Goal: Information Seeking & Learning: Learn about a topic

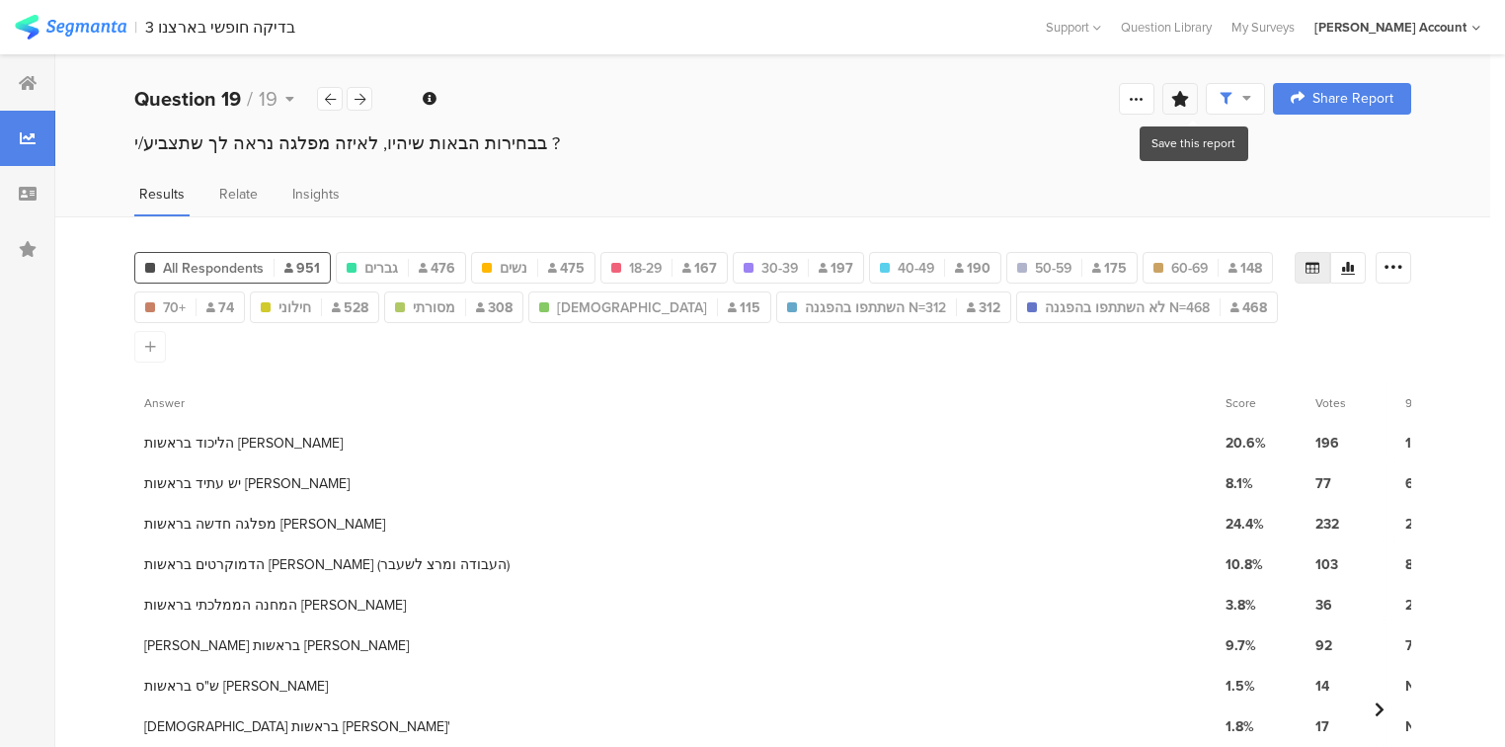
click at [1189, 104] on icon at bounding box center [1180, 99] width 18 height 16
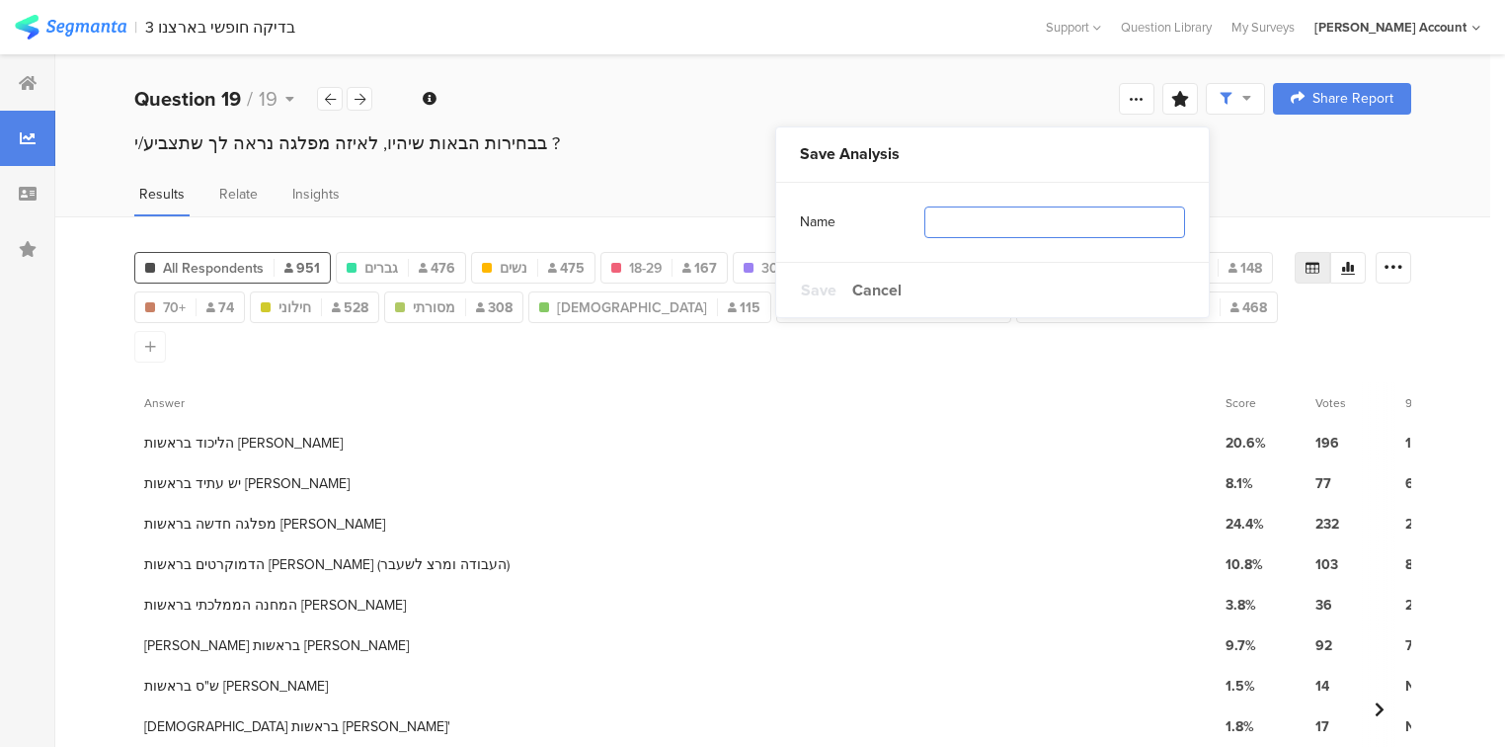
click at [1008, 229] on input "text" at bounding box center [1054, 222] width 261 height 32
type input "פילוחים מעודכנים"
click at [818, 289] on span "Save" at bounding box center [819, 289] width 36 height 23
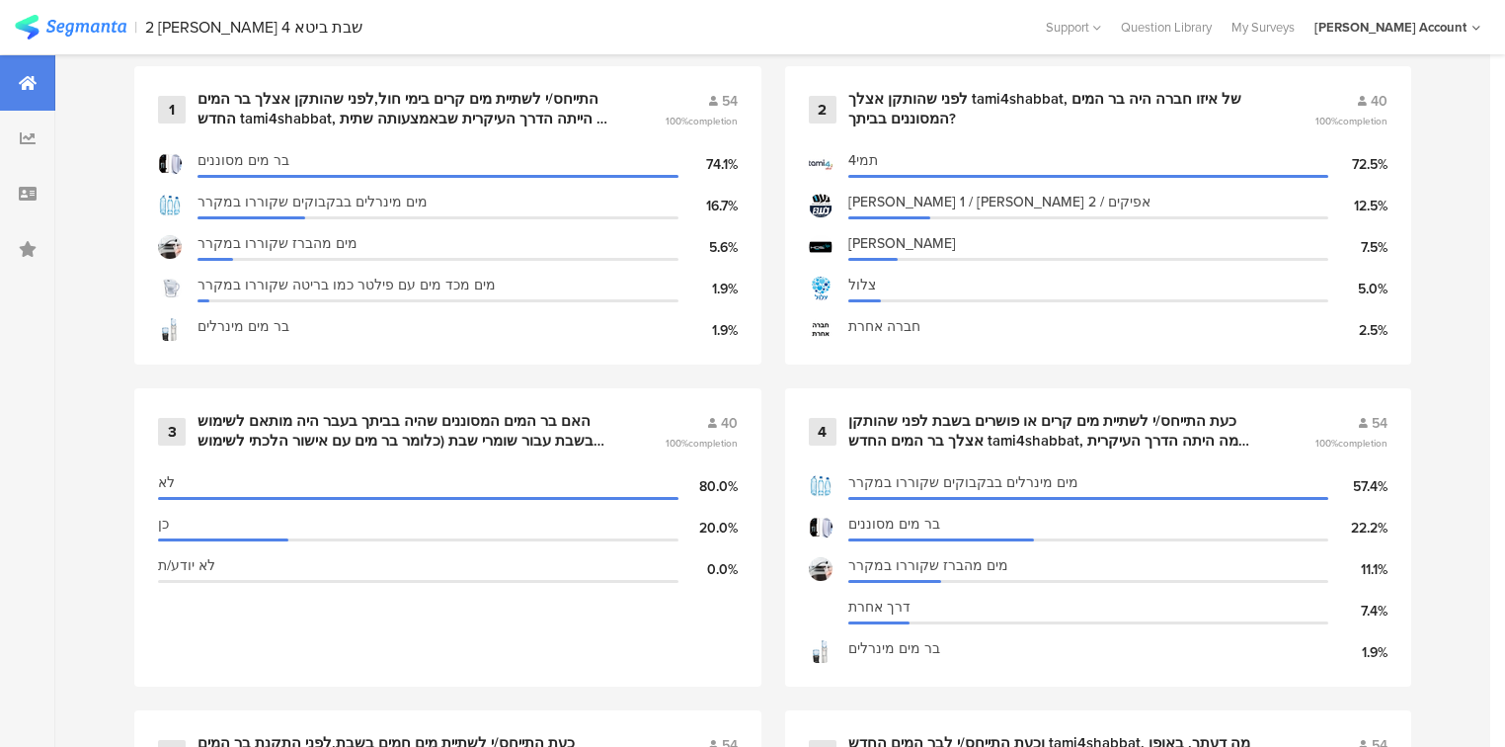
scroll to position [1106, 0]
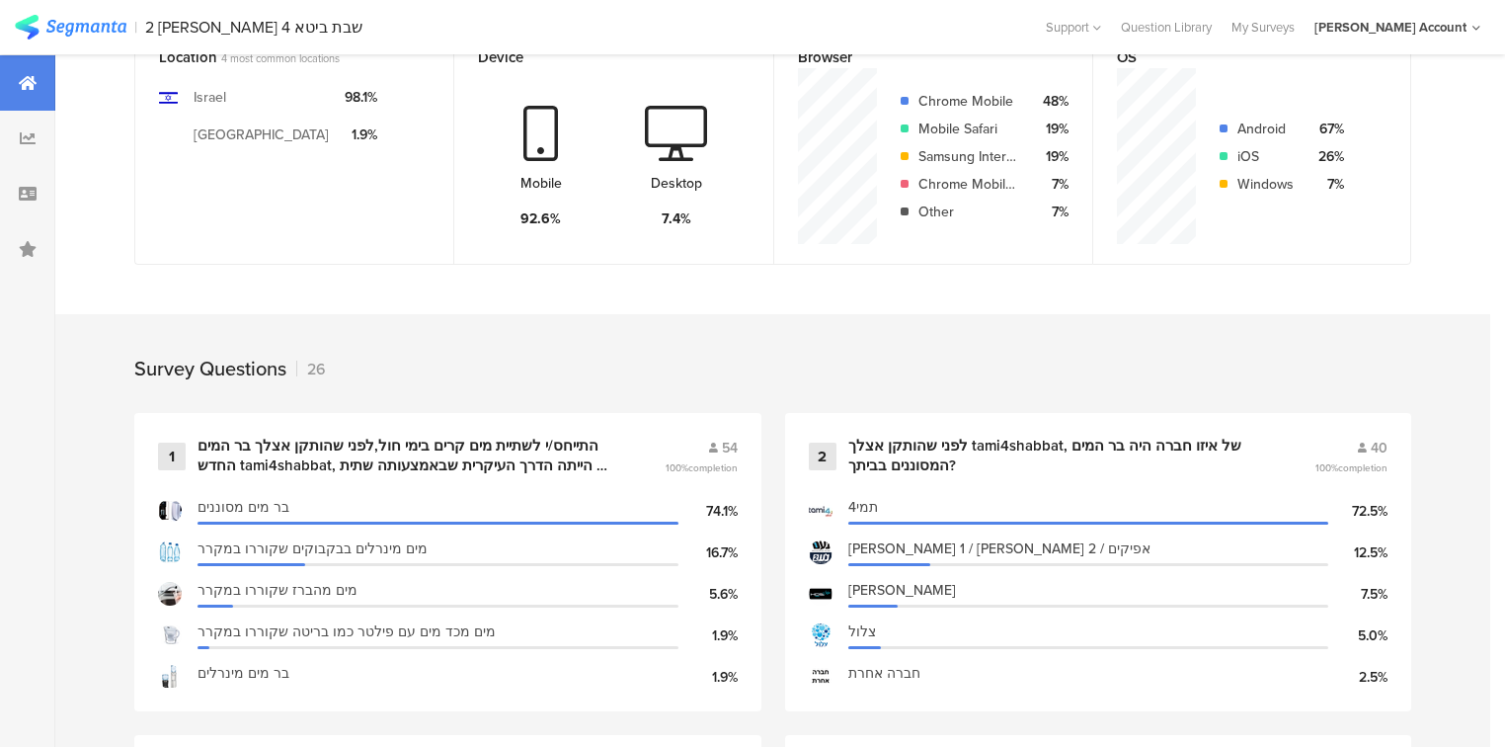
scroll to position [711, 0]
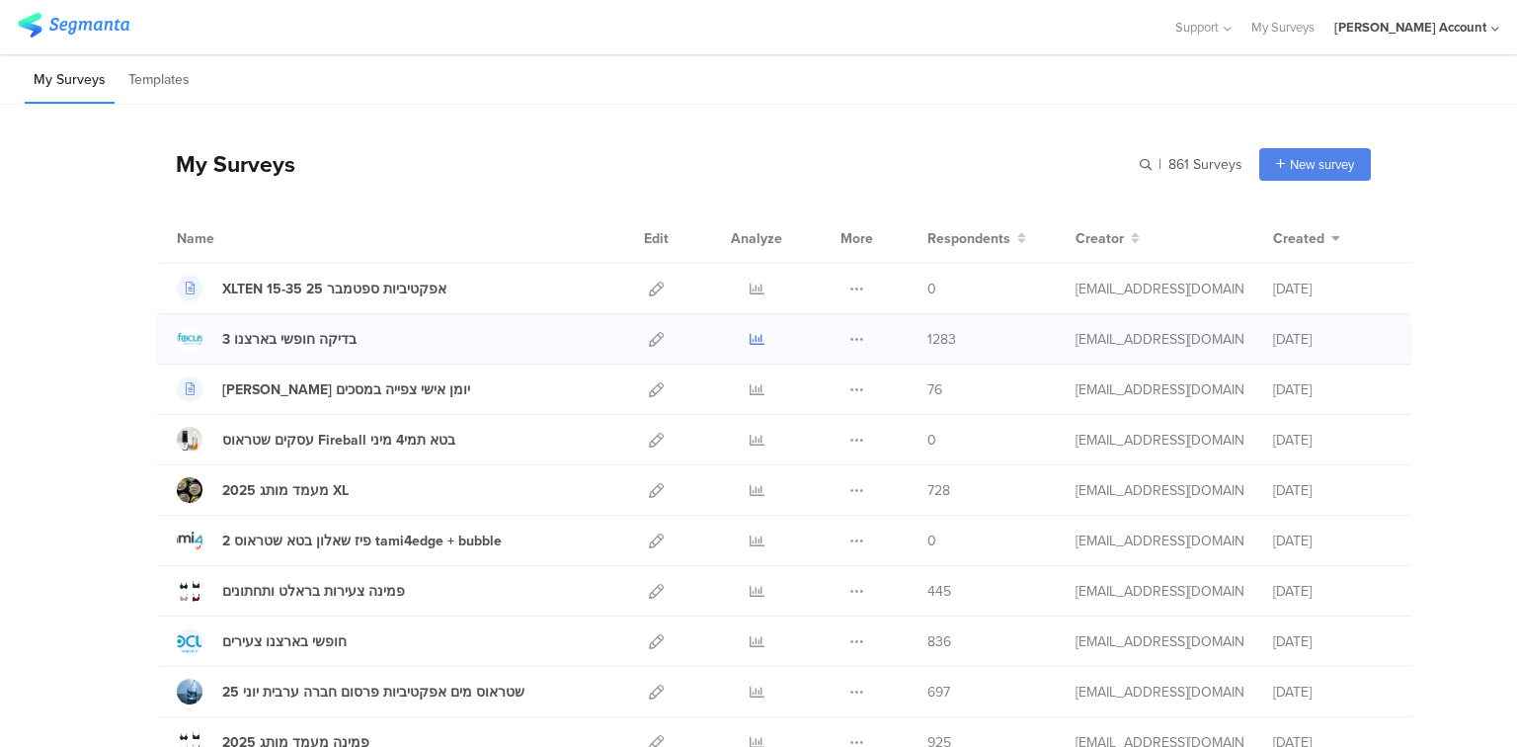
click at [750, 337] on icon at bounding box center [756, 339] width 15 height 15
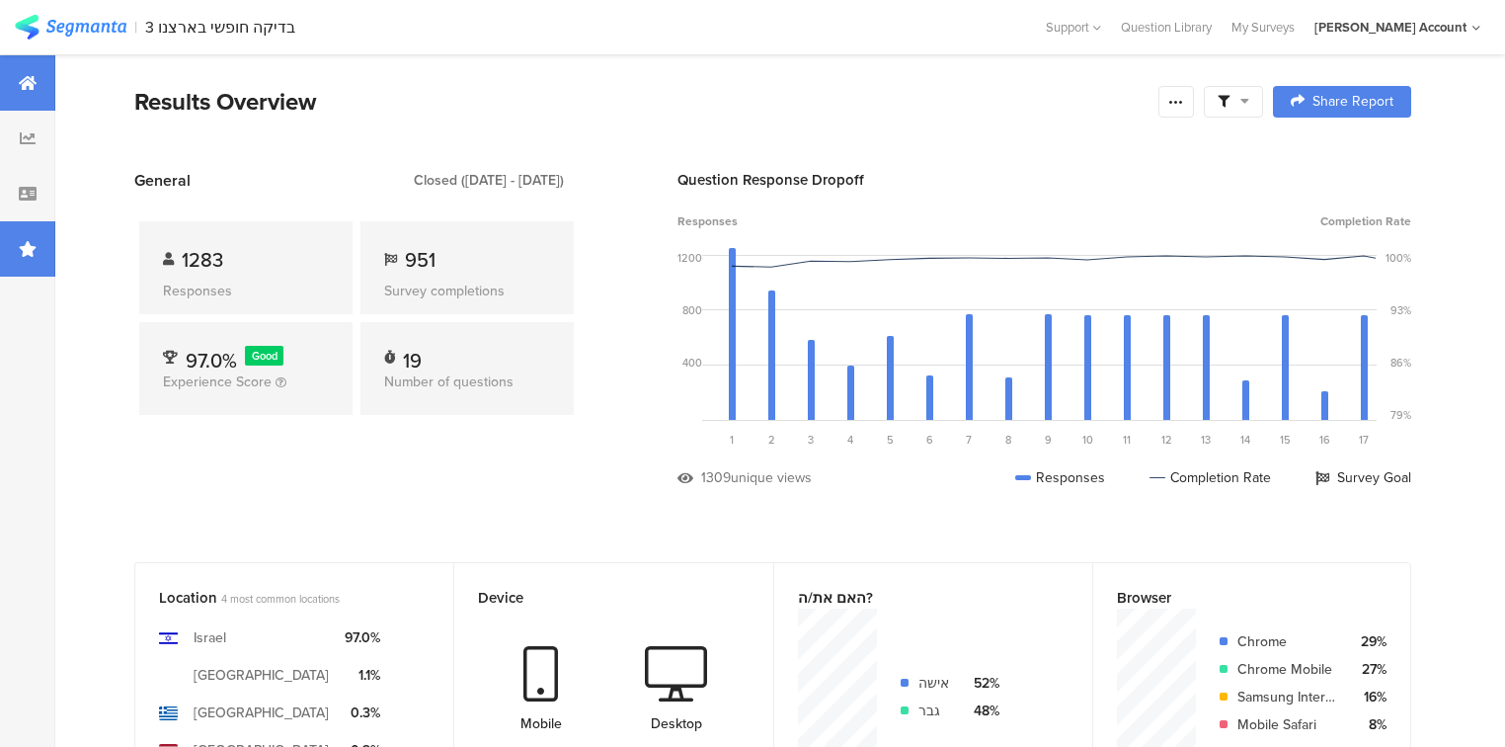
click at [39, 256] on div at bounding box center [27, 248] width 55 height 55
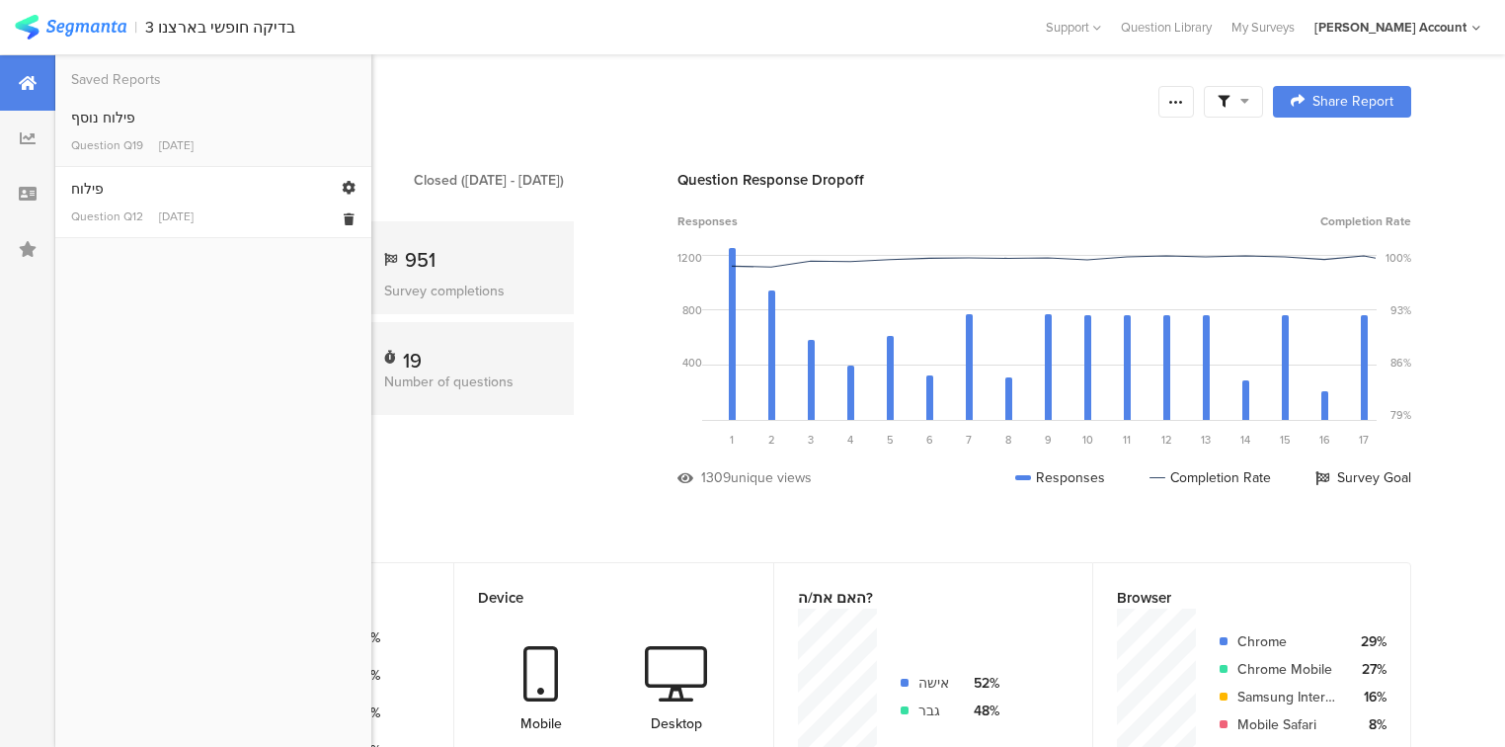
click at [101, 201] on link "פילוח Question Q12 [DATE]" at bounding box center [213, 202] width 284 height 46
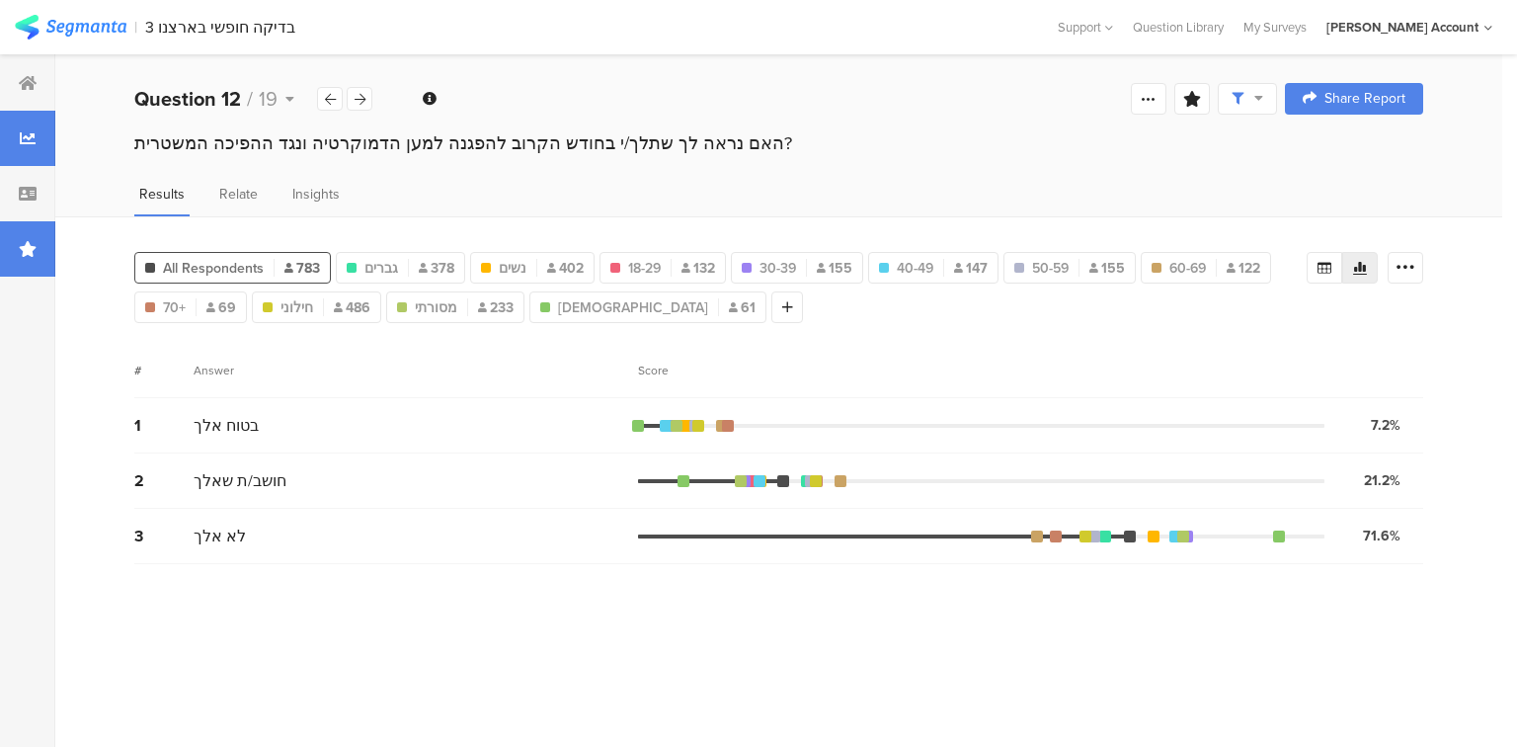
click at [17, 259] on div at bounding box center [27, 248] width 55 height 55
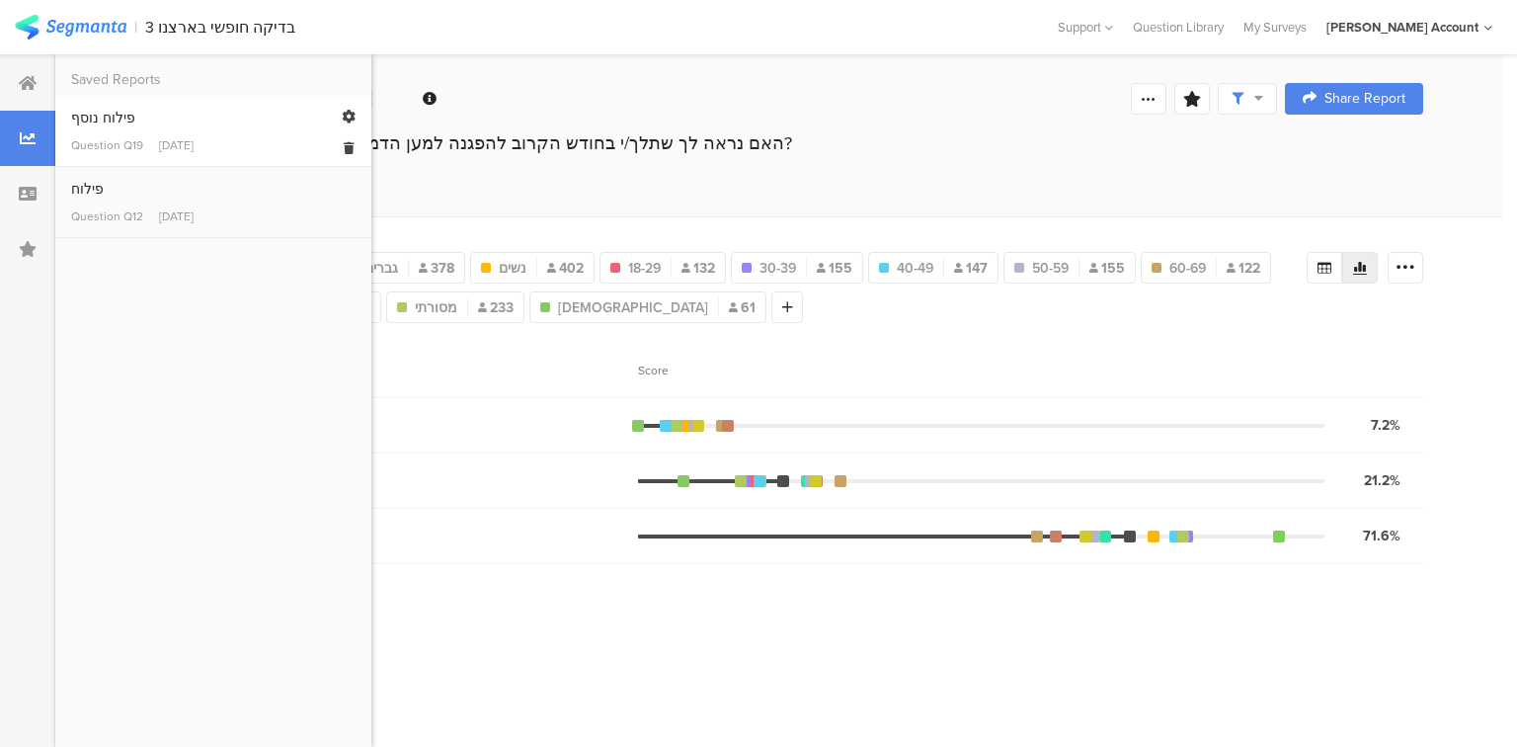
click at [80, 134] on link "פילוח נוסף Question Q19 [DATE]" at bounding box center [213, 131] width 284 height 46
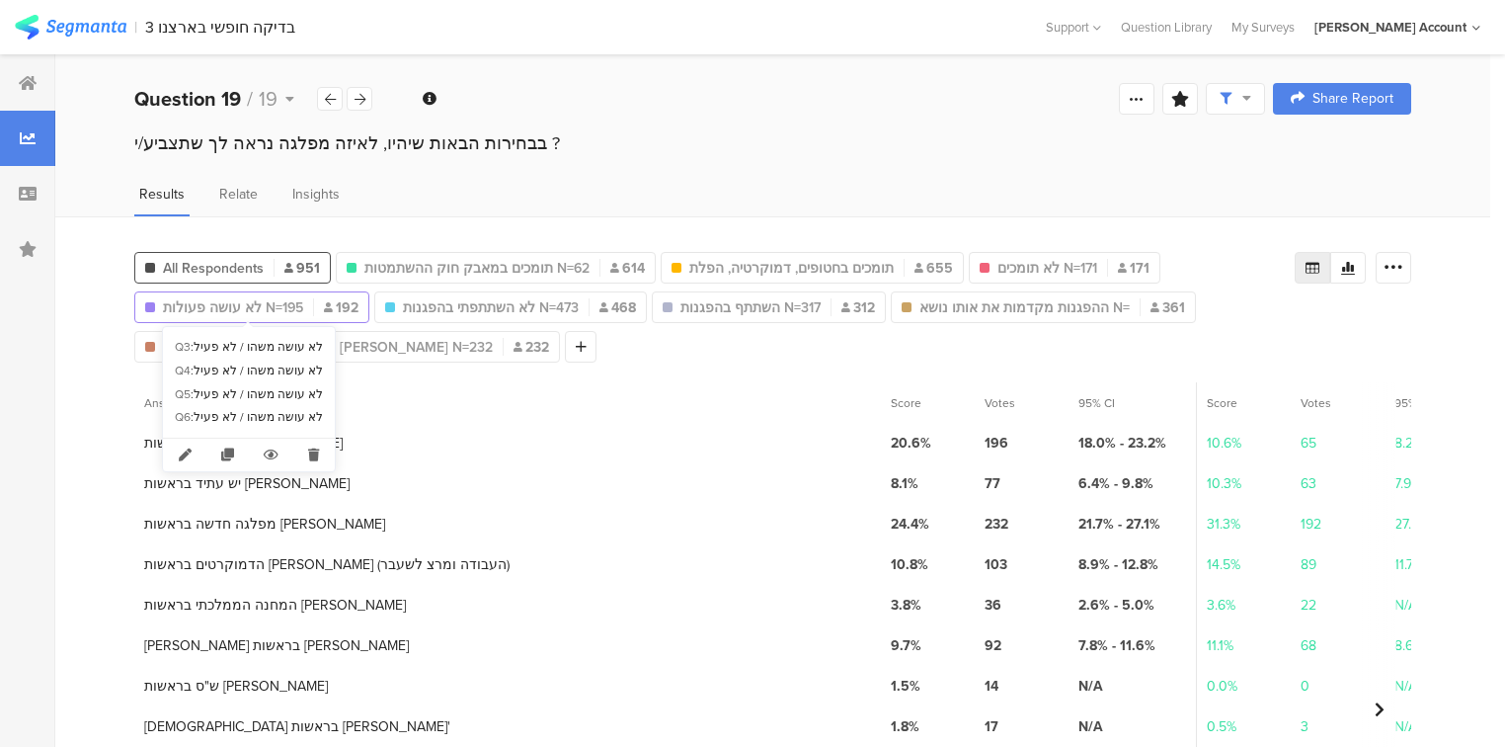
click at [253, 305] on span "לא עושה פעולות N=195" at bounding box center [233, 307] width 140 height 21
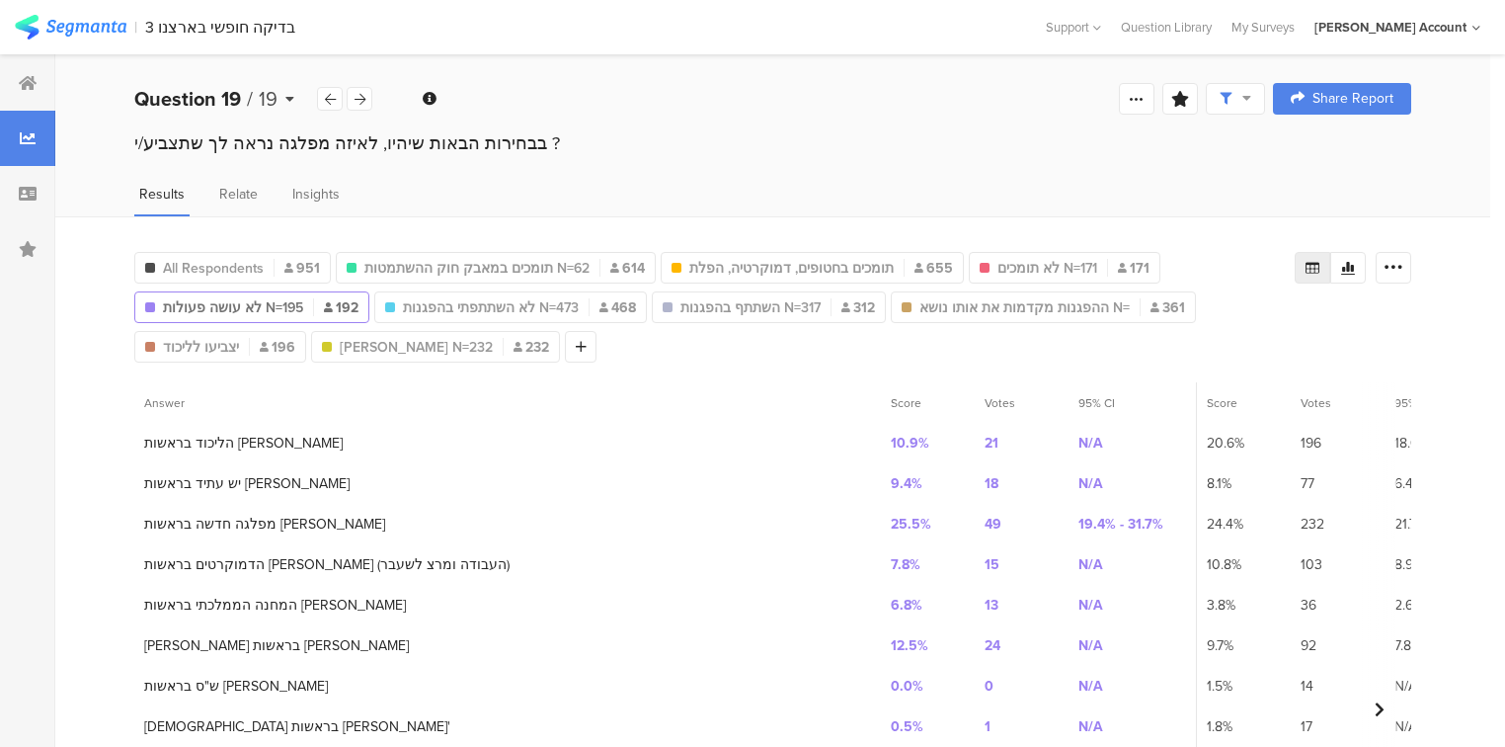
click at [190, 99] on b "Question 19" at bounding box center [187, 99] width 107 height 30
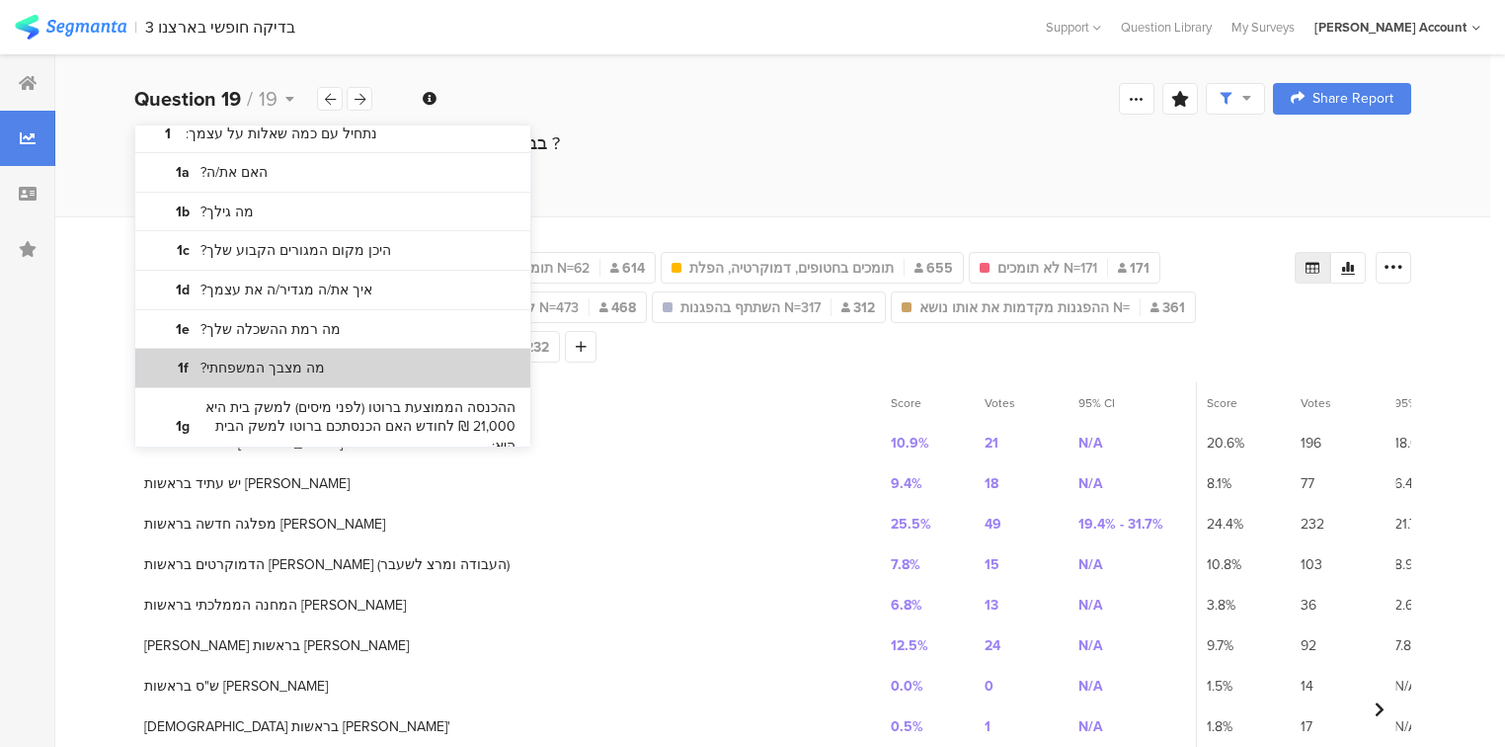
scroll to position [79, 0]
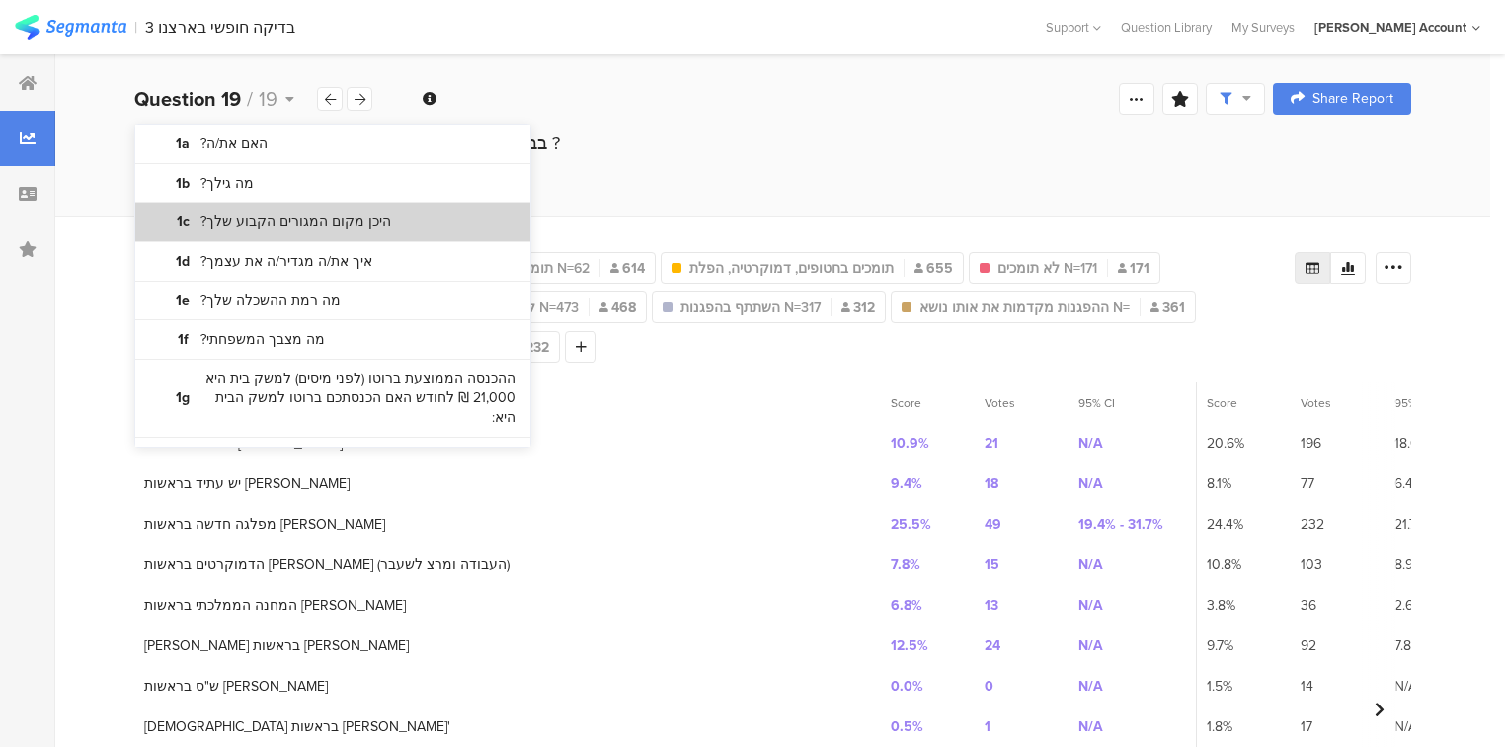
click at [253, 225] on bdi "היכן מקום המגורים הקבוע שלך?" at bounding box center [295, 222] width 191 height 20
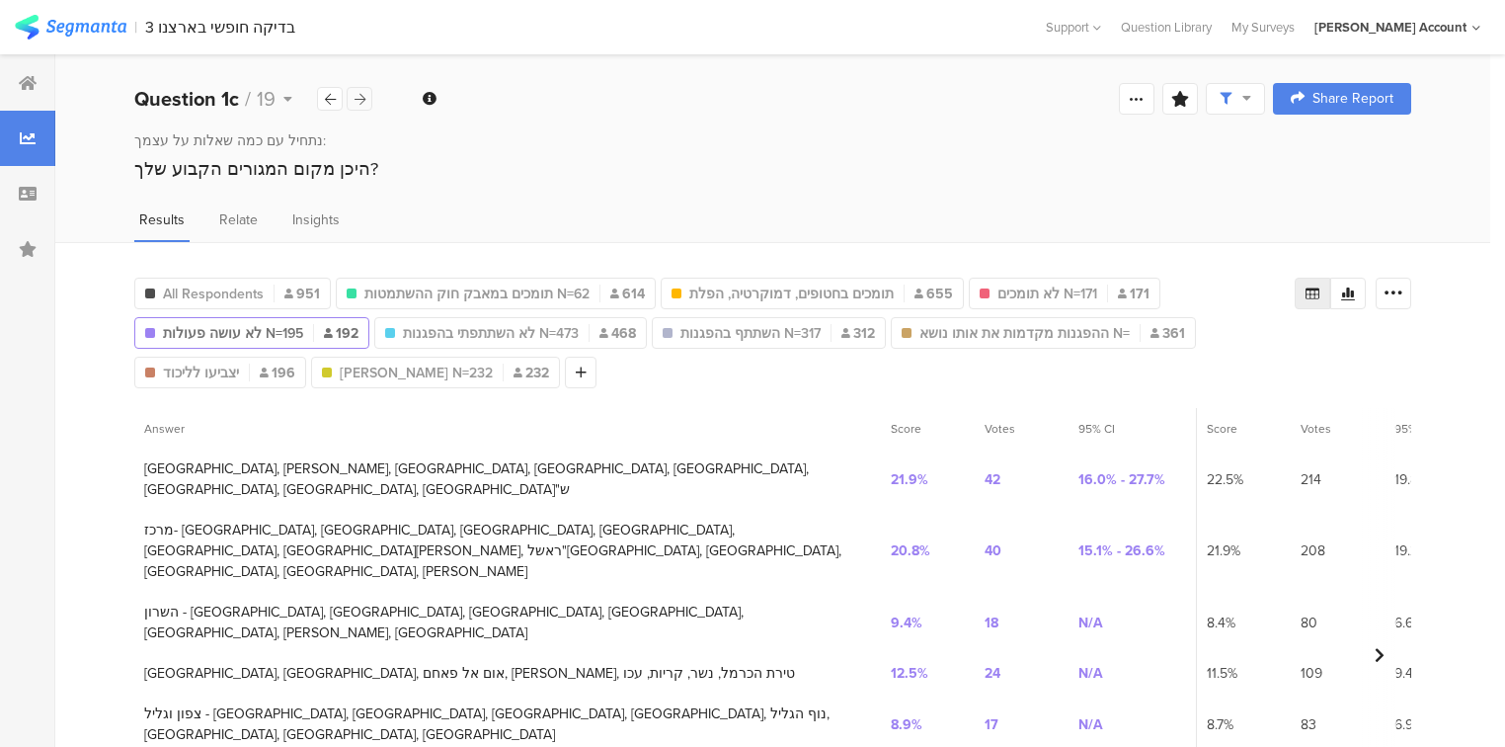
click at [360, 104] on icon at bounding box center [359, 99] width 11 height 13
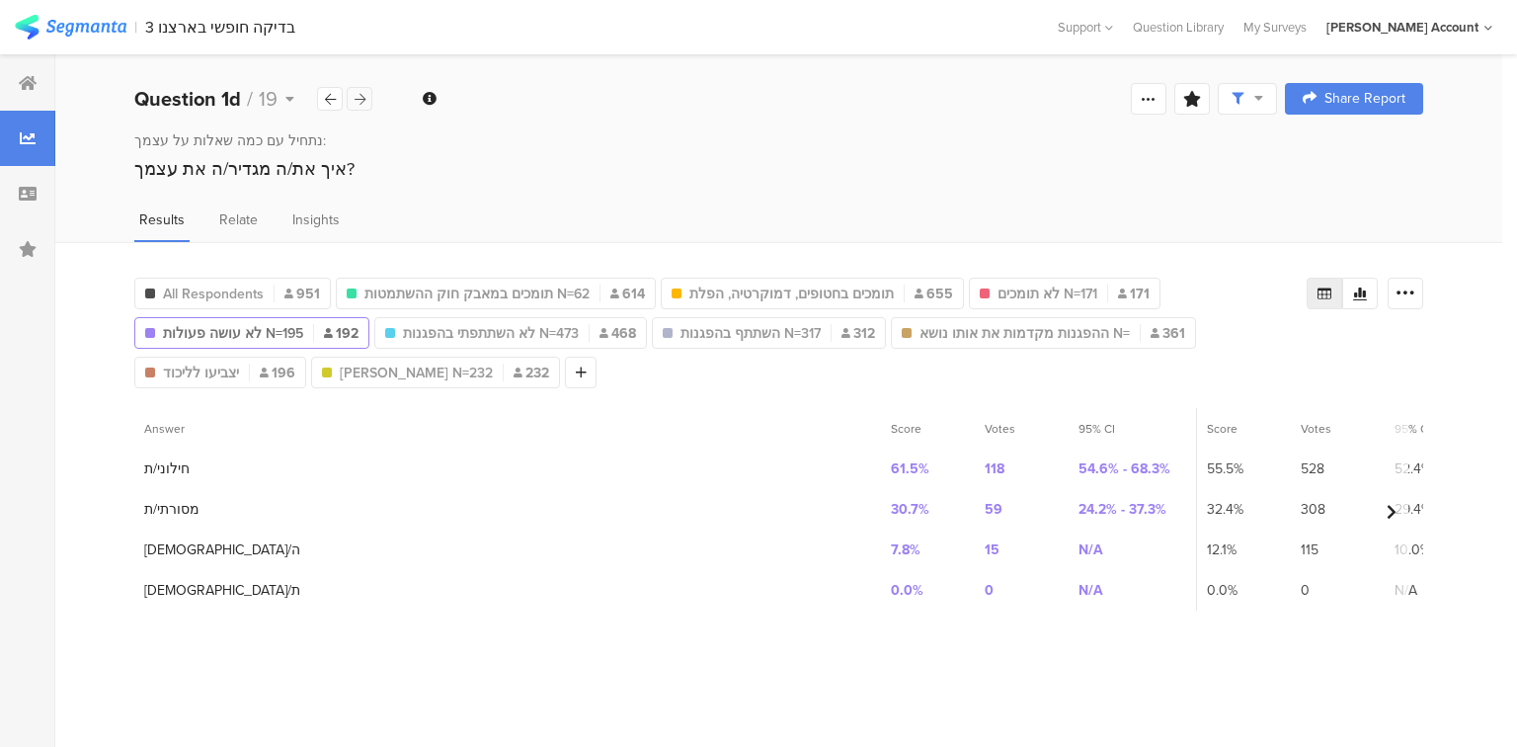
click at [360, 104] on icon at bounding box center [359, 99] width 11 height 13
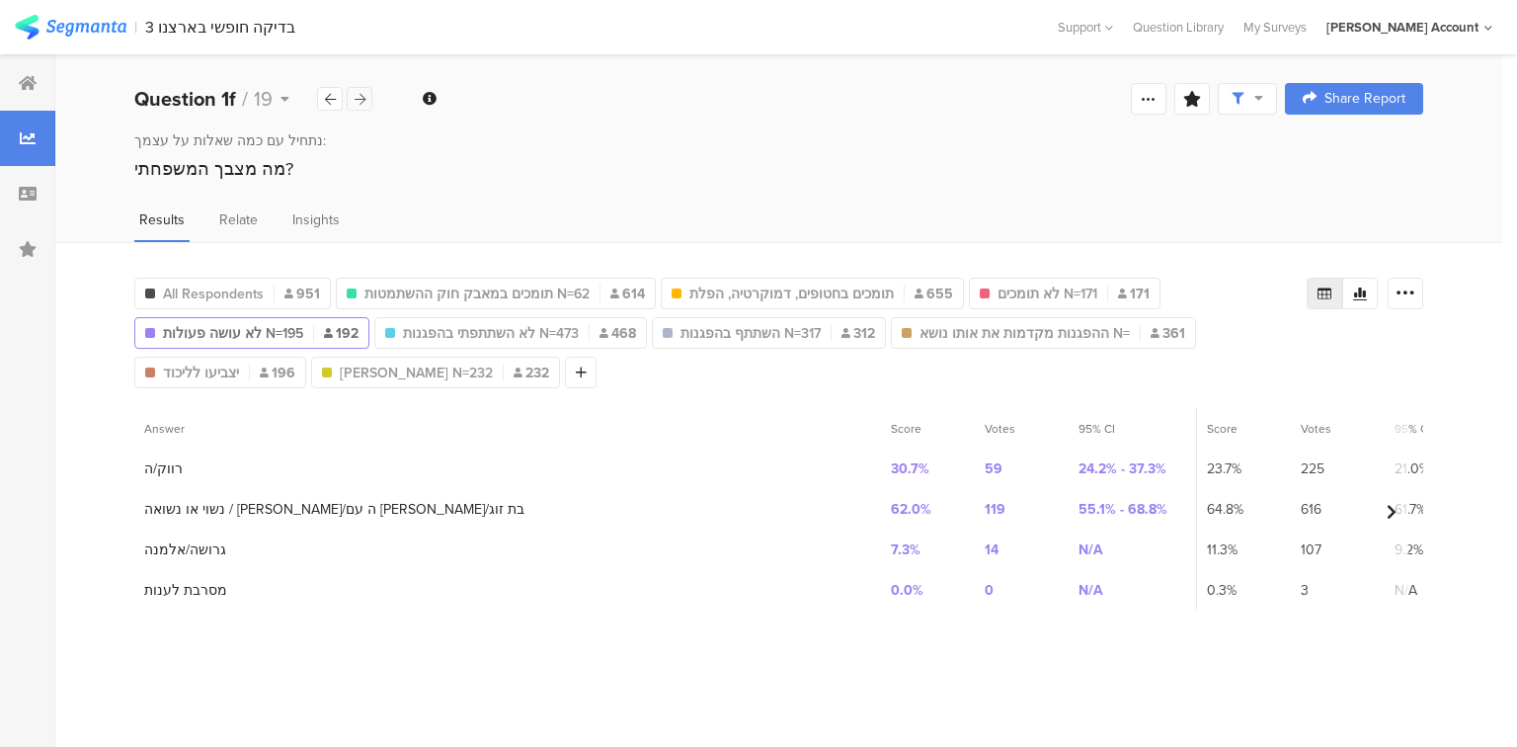
click at [360, 104] on icon at bounding box center [359, 99] width 11 height 13
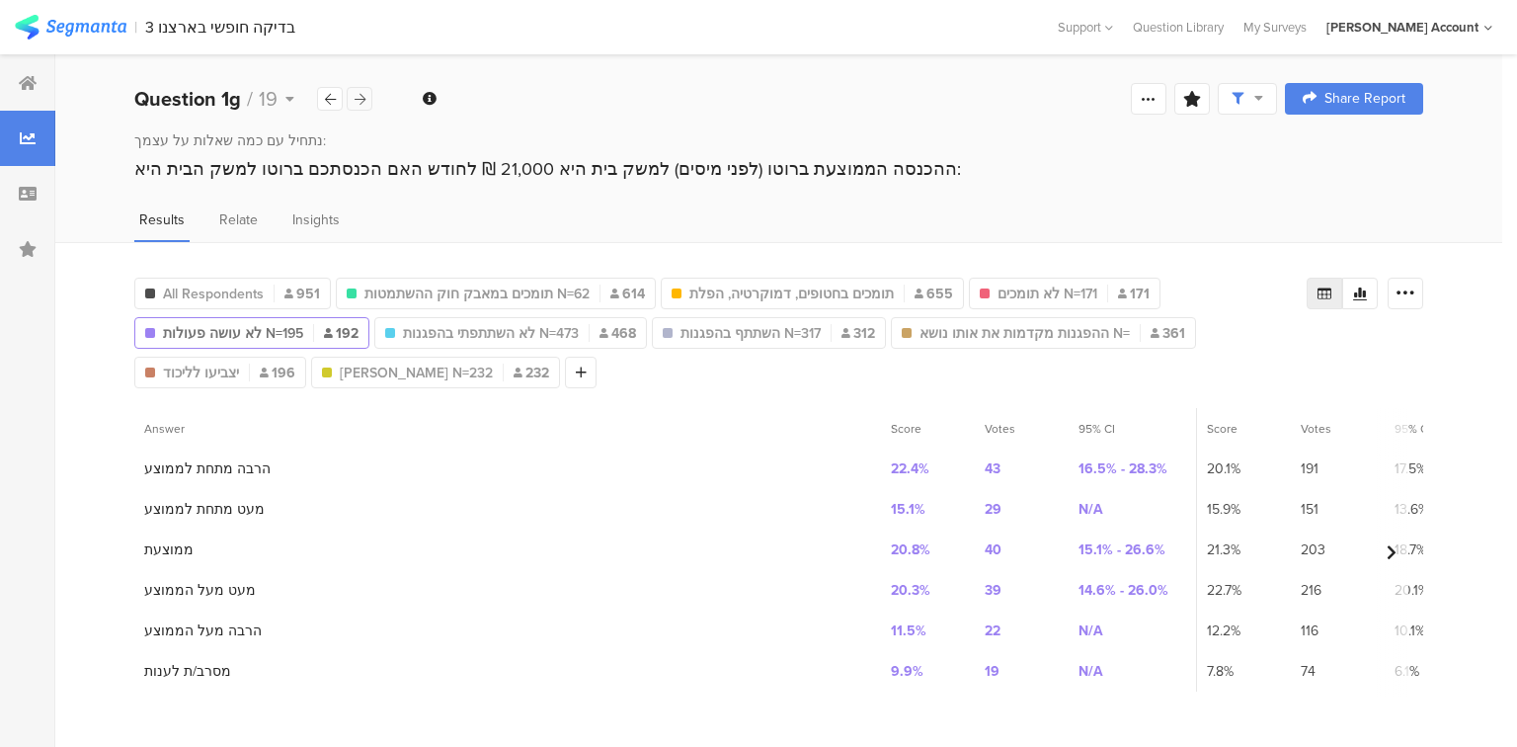
click at [360, 104] on icon at bounding box center [359, 99] width 11 height 13
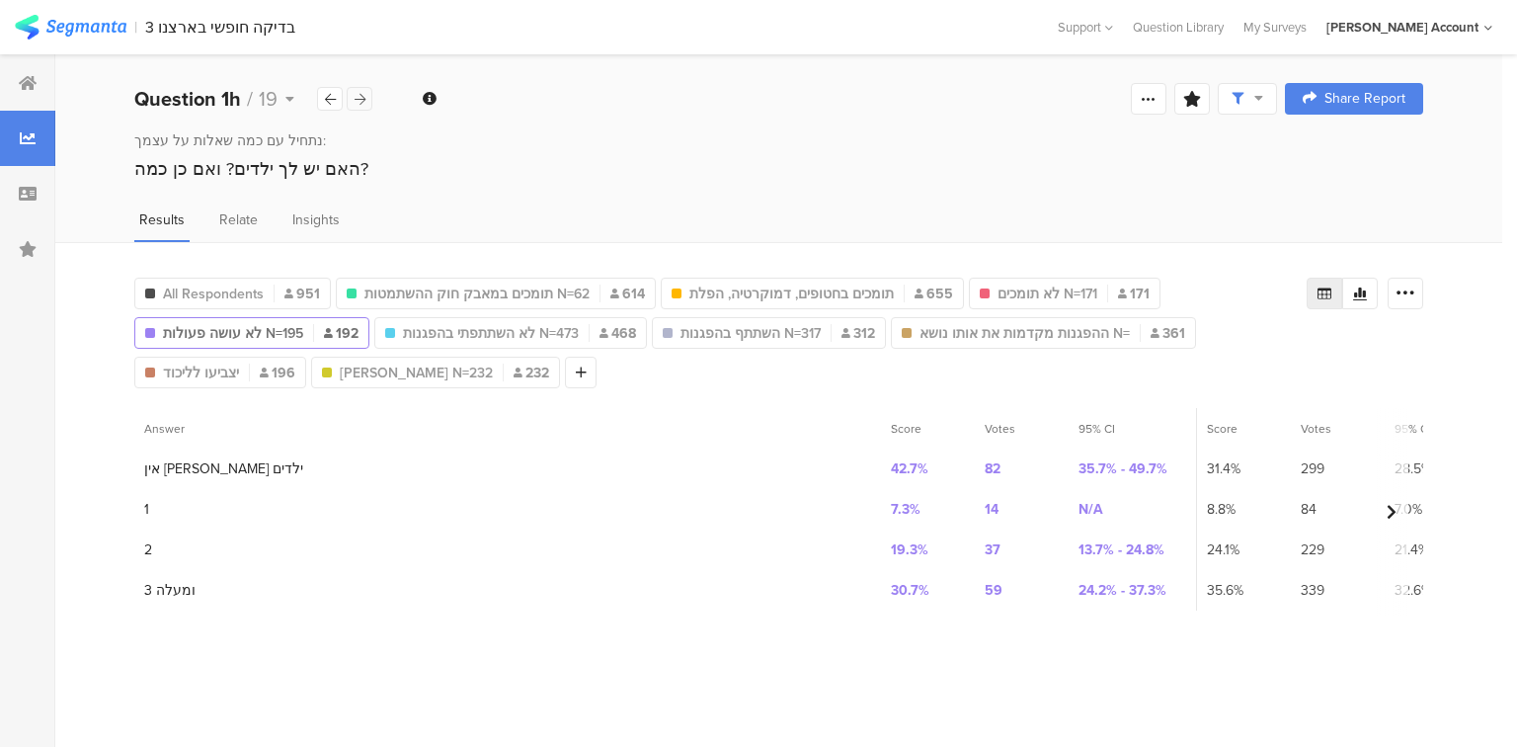
click at [360, 104] on icon at bounding box center [359, 99] width 11 height 13
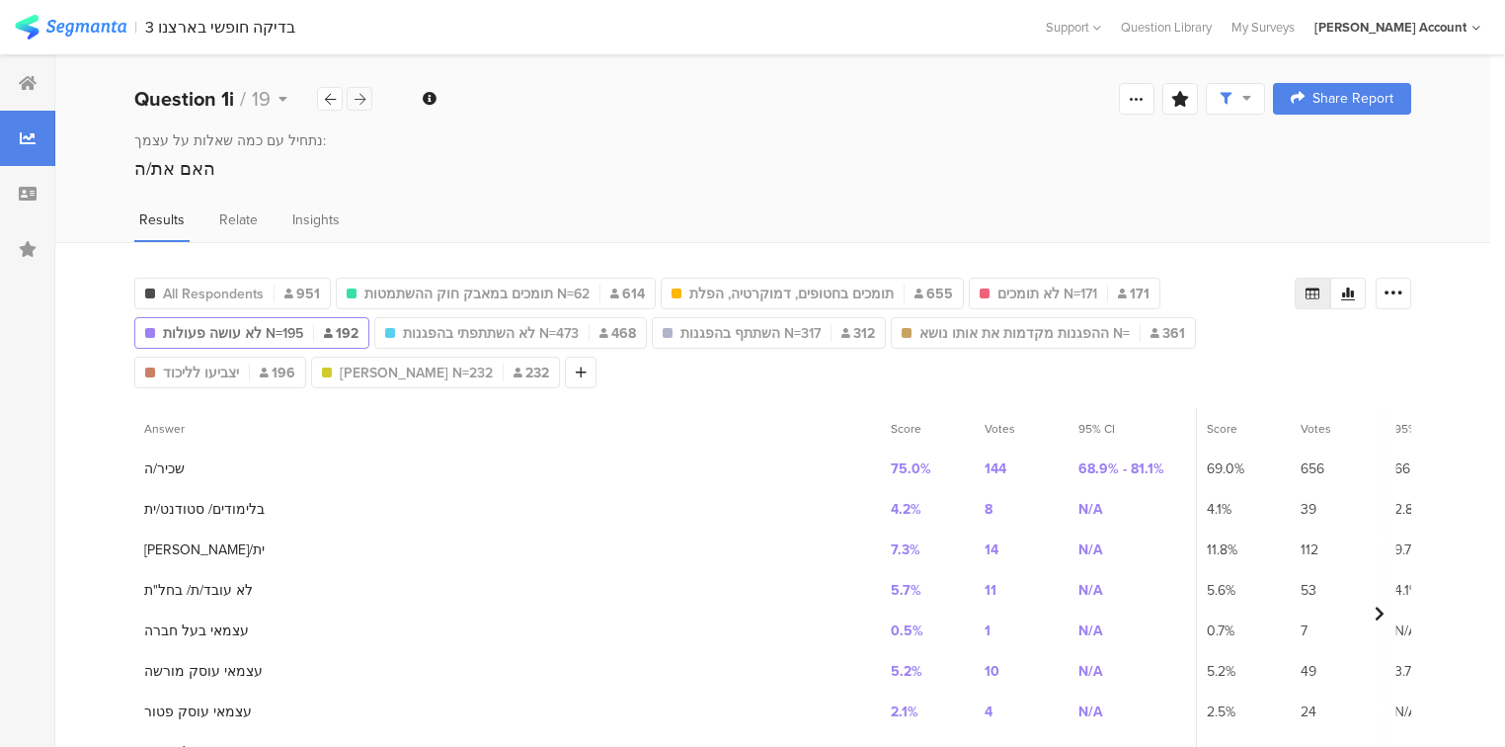
click at [360, 104] on icon at bounding box center [359, 99] width 11 height 13
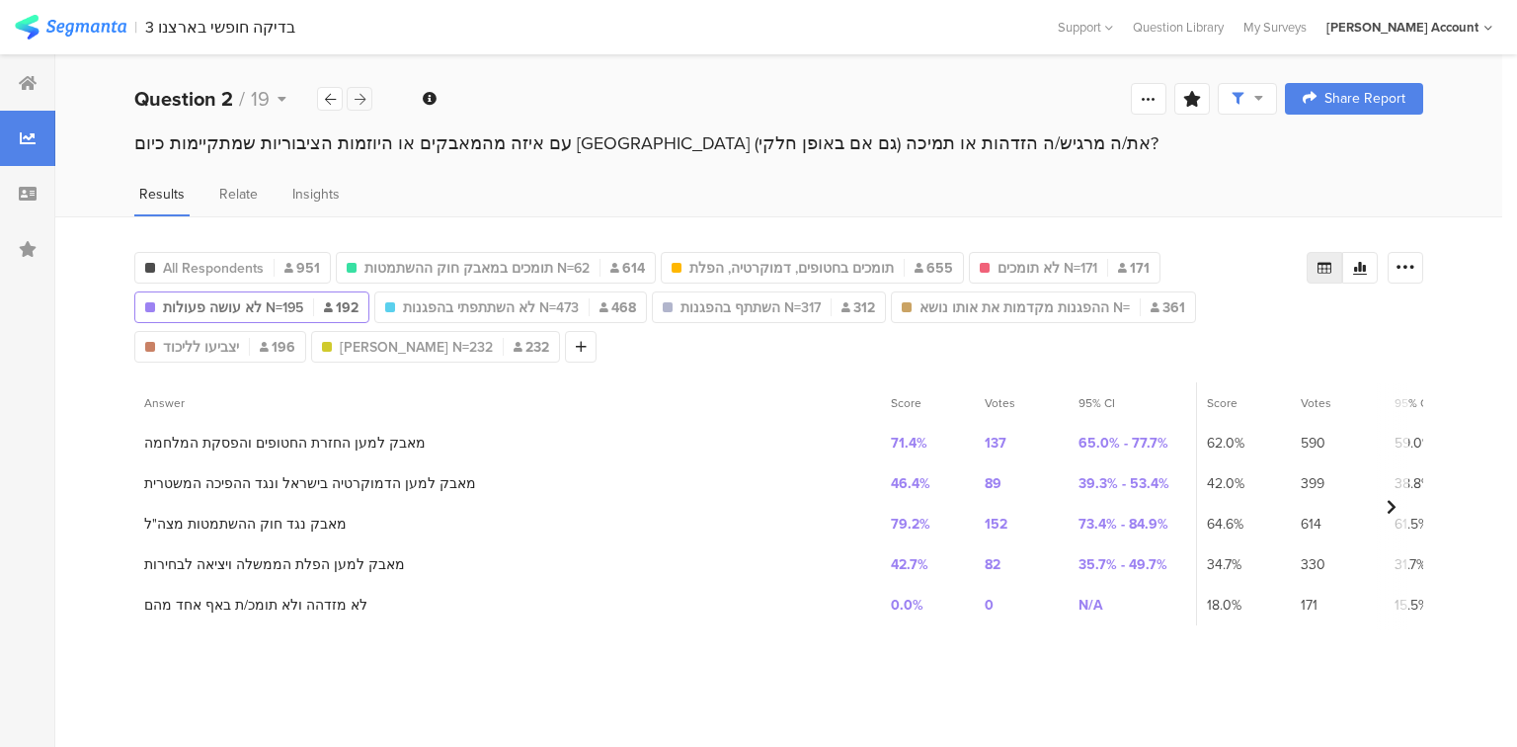
click at [360, 104] on icon at bounding box center [359, 99] width 11 height 13
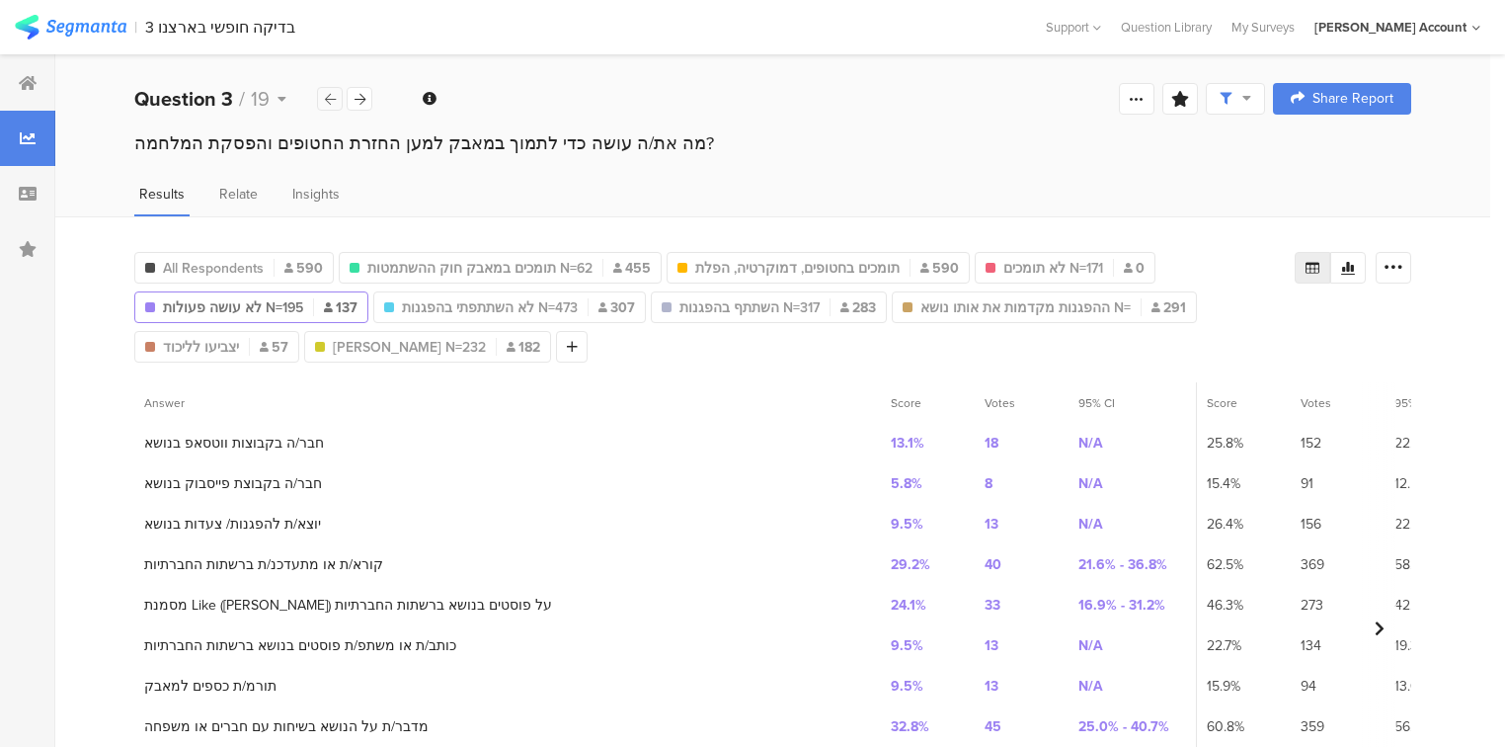
click at [335, 103] on icon at bounding box center [330, 99] width 11 height 13
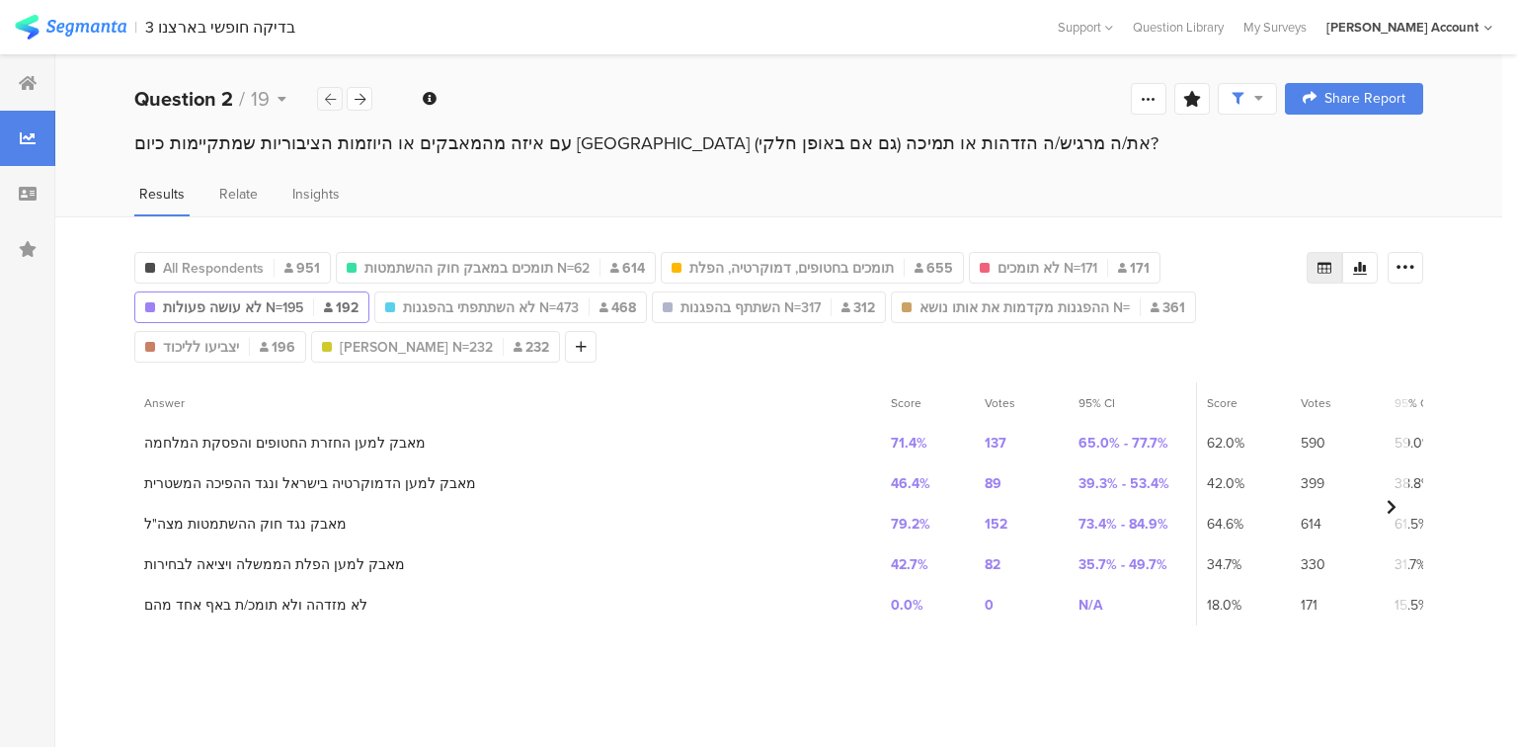
click at [335, 103] on icon at bounding box center [330, 99] width 11 height 13
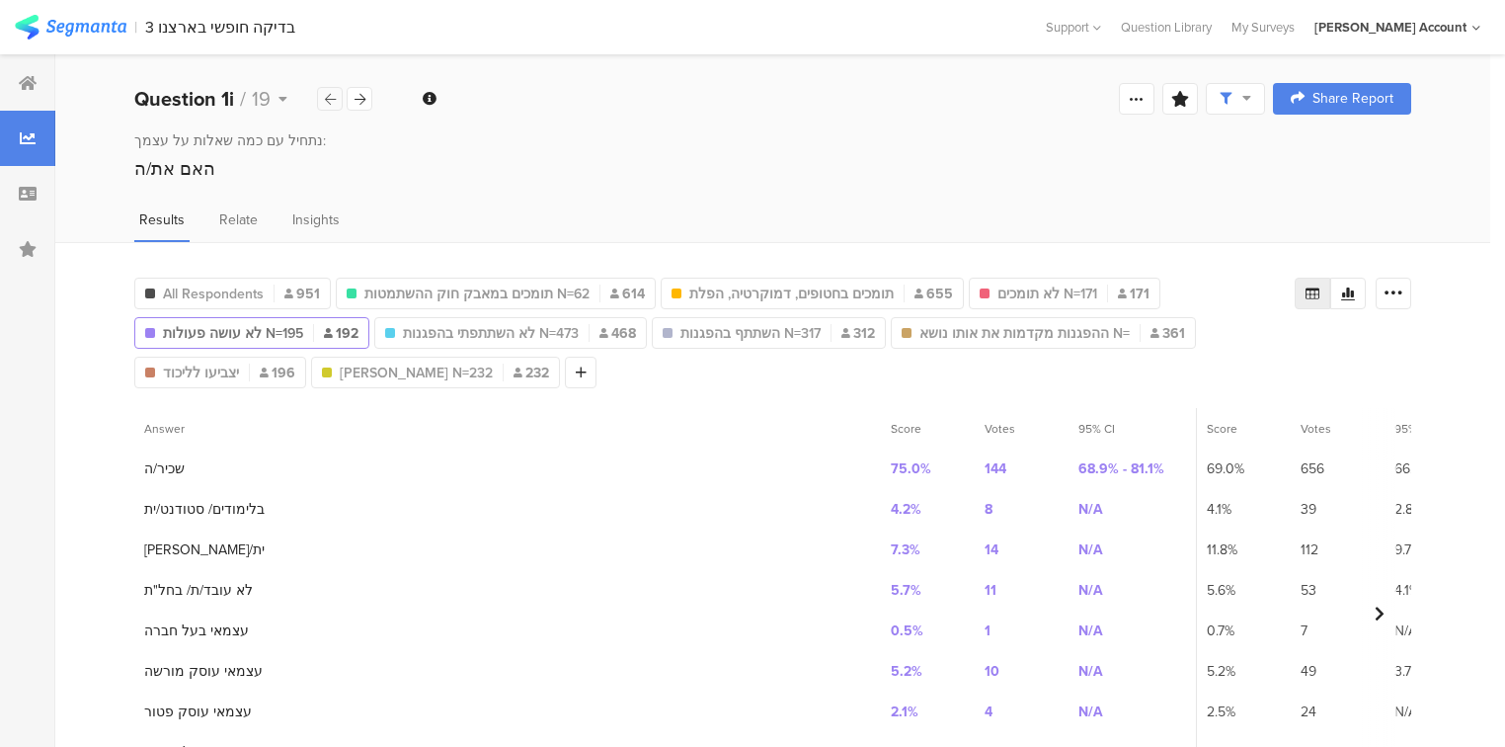
click at [335, 103] on icon at bounding box center [330, 99] width 11 height 13
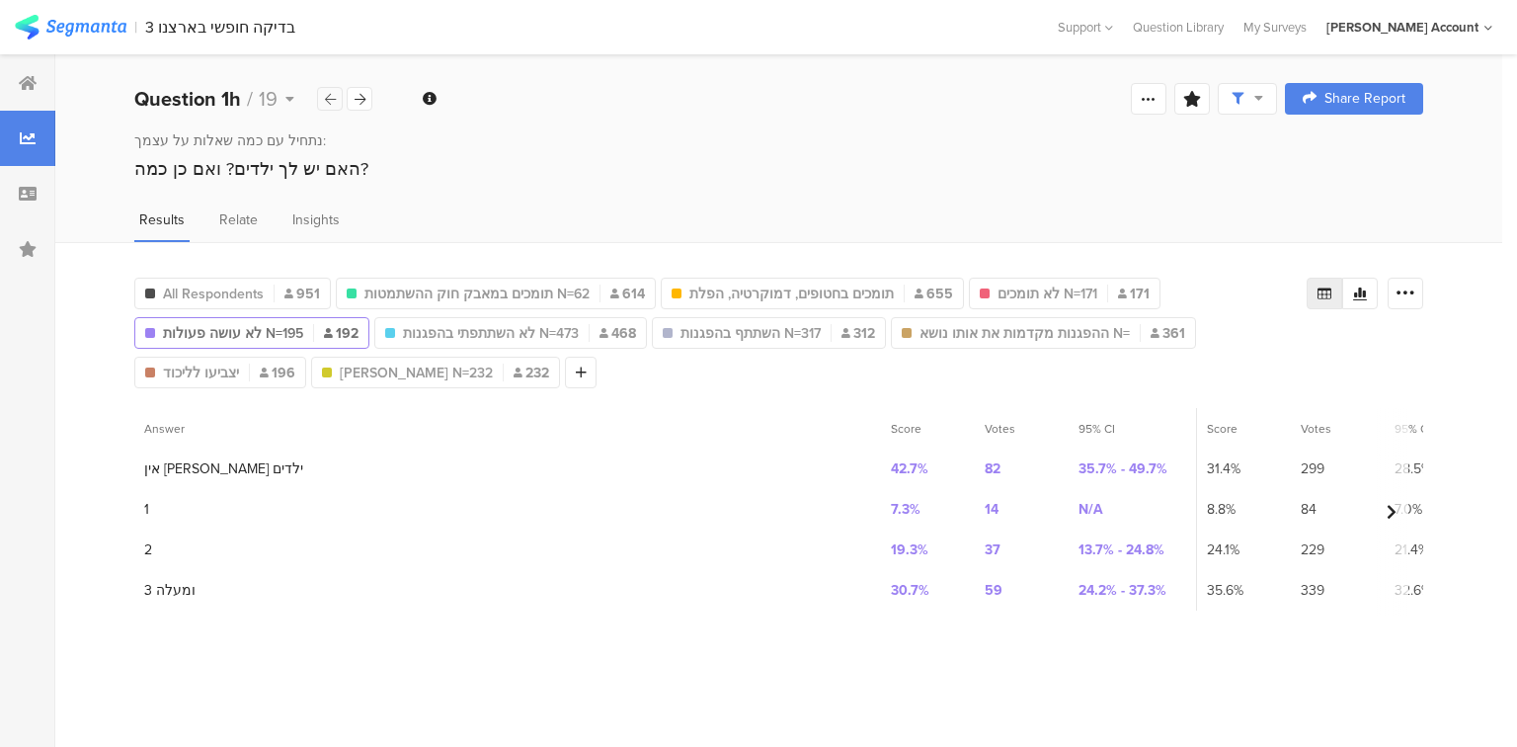
click at [335, 103] on icon at bounding box center [330, 99] width 11 height 13
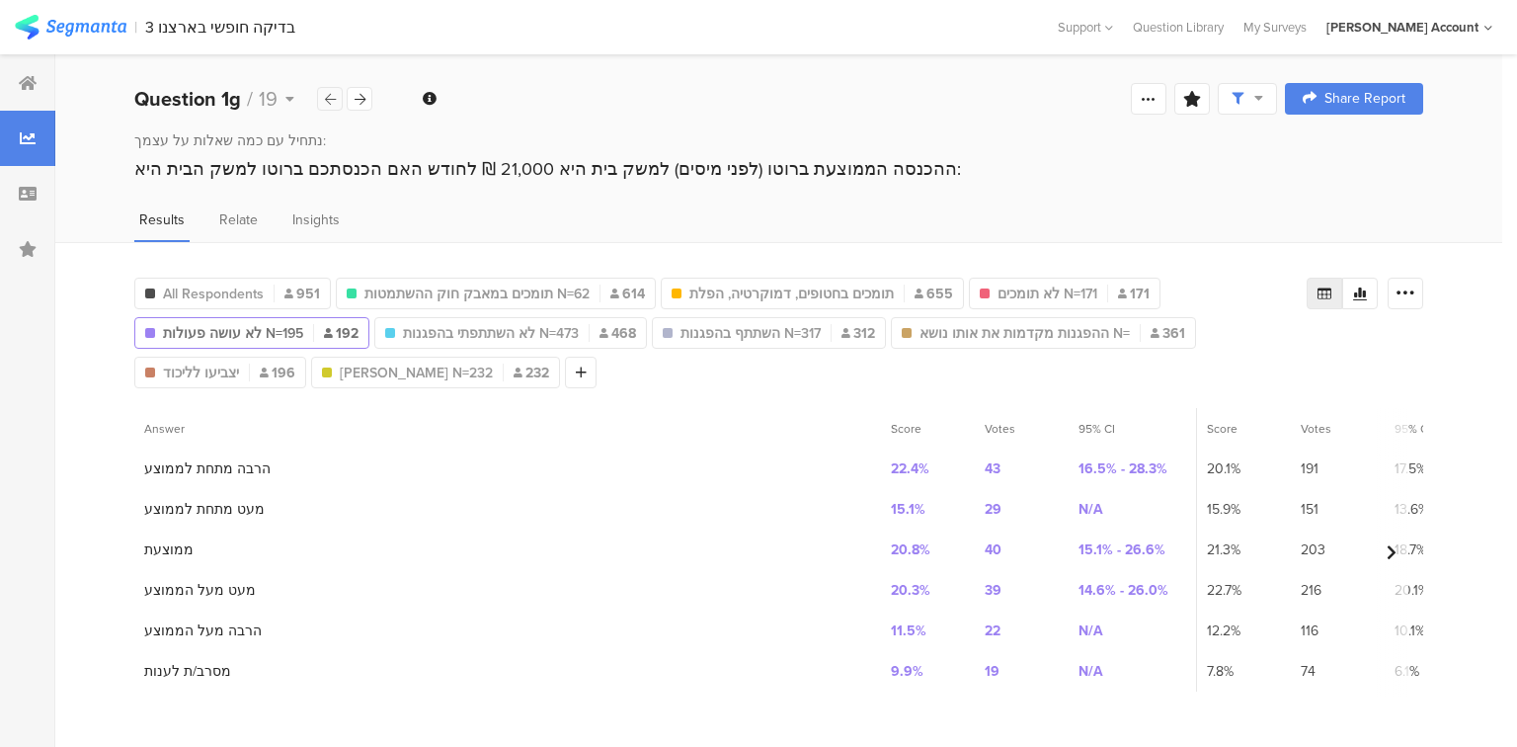
click at [335, 103] on icon at bounding box center [330, 99] width 11 height 13
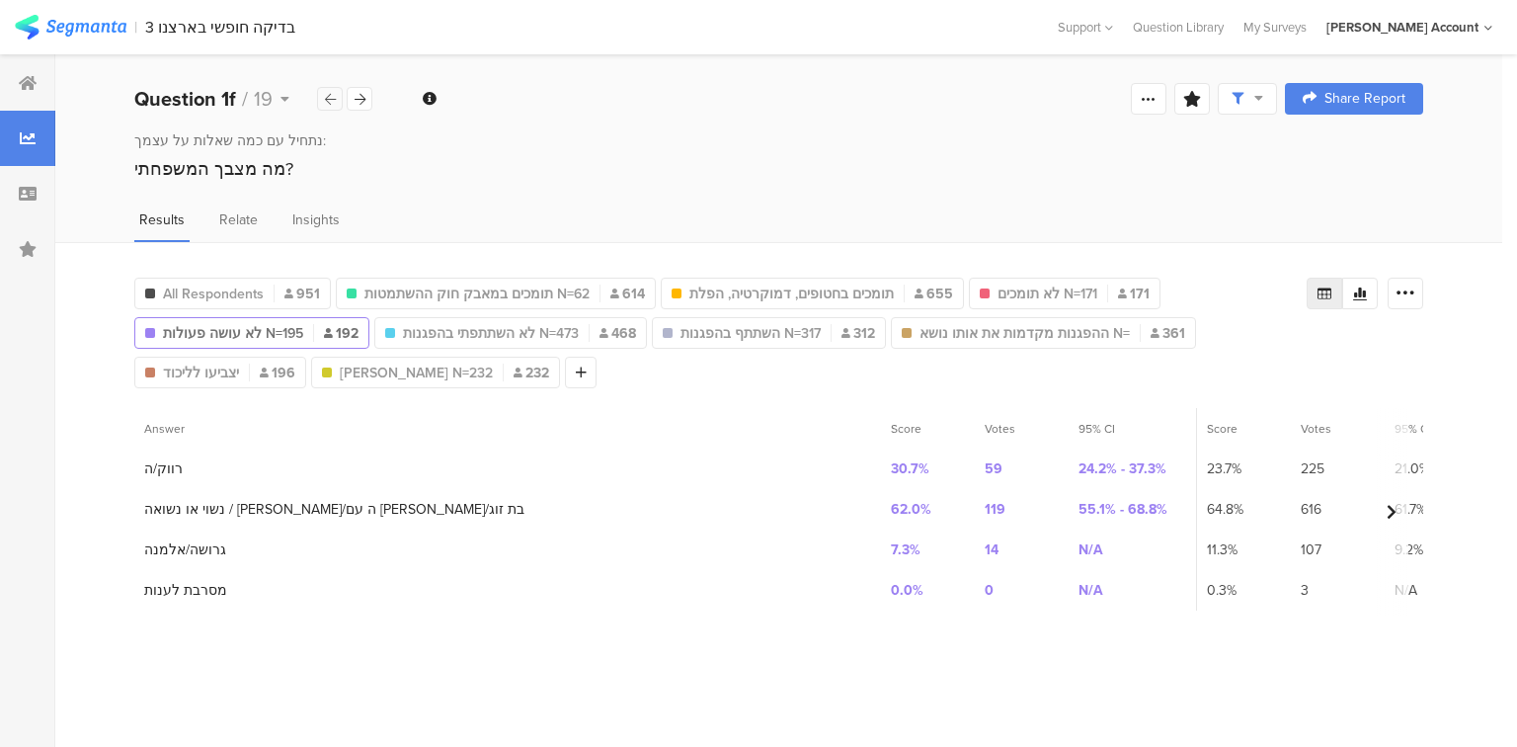
click at [335, 103] on icon at bounding box center [330, 99] width 11 height 13
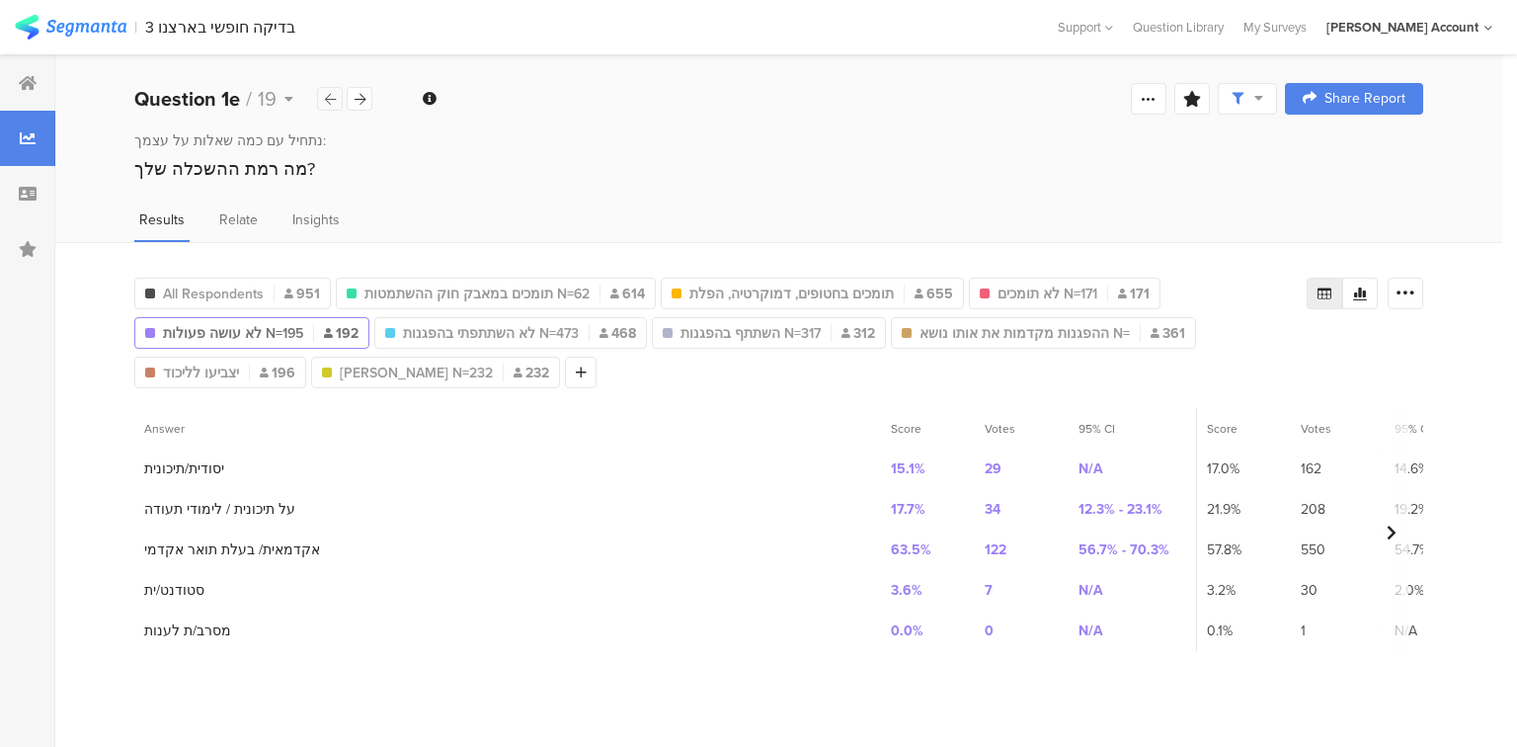
click at [333, 110] on div at bounding box center [330, 99] width 26 height 24
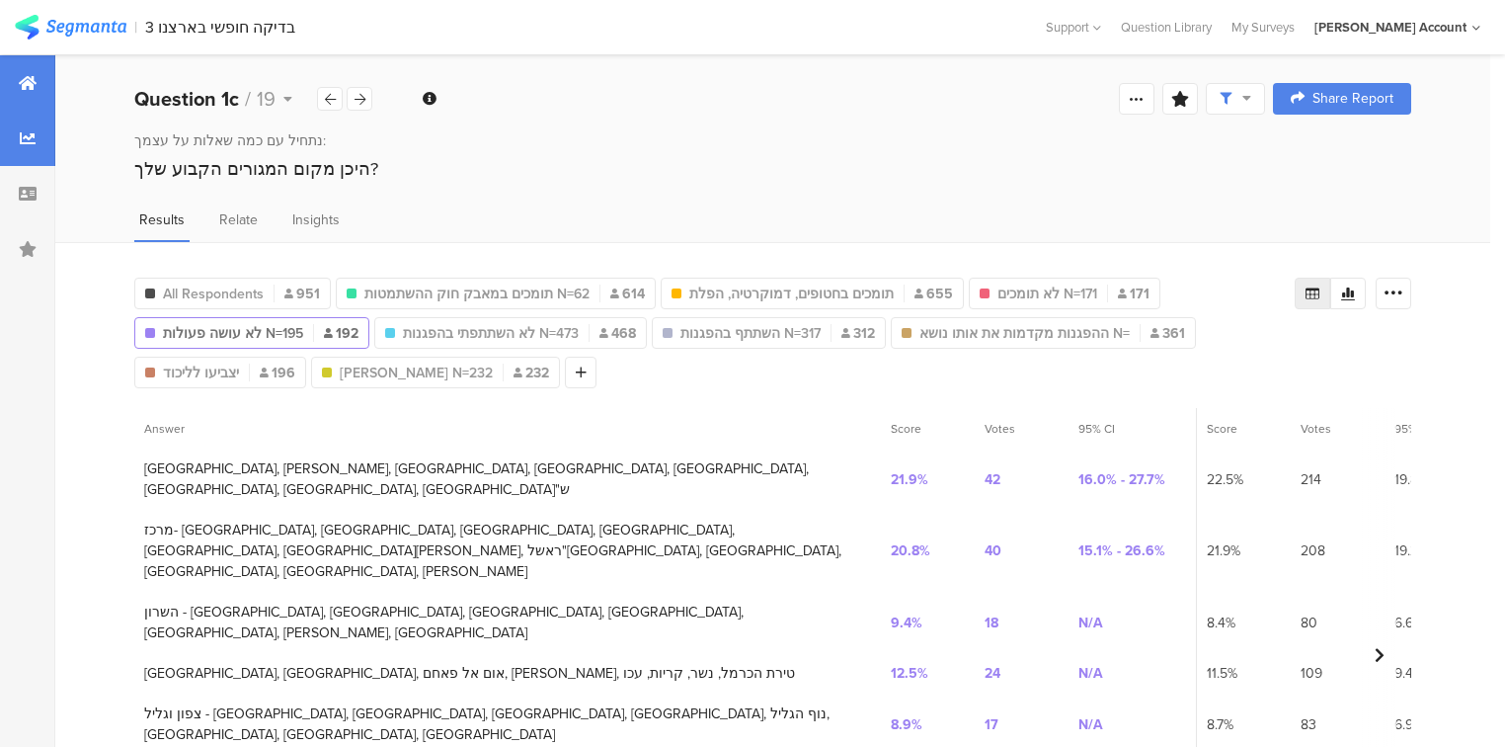
click at [39, 97] on div at bounding box center [27, 82] width 55 height 55
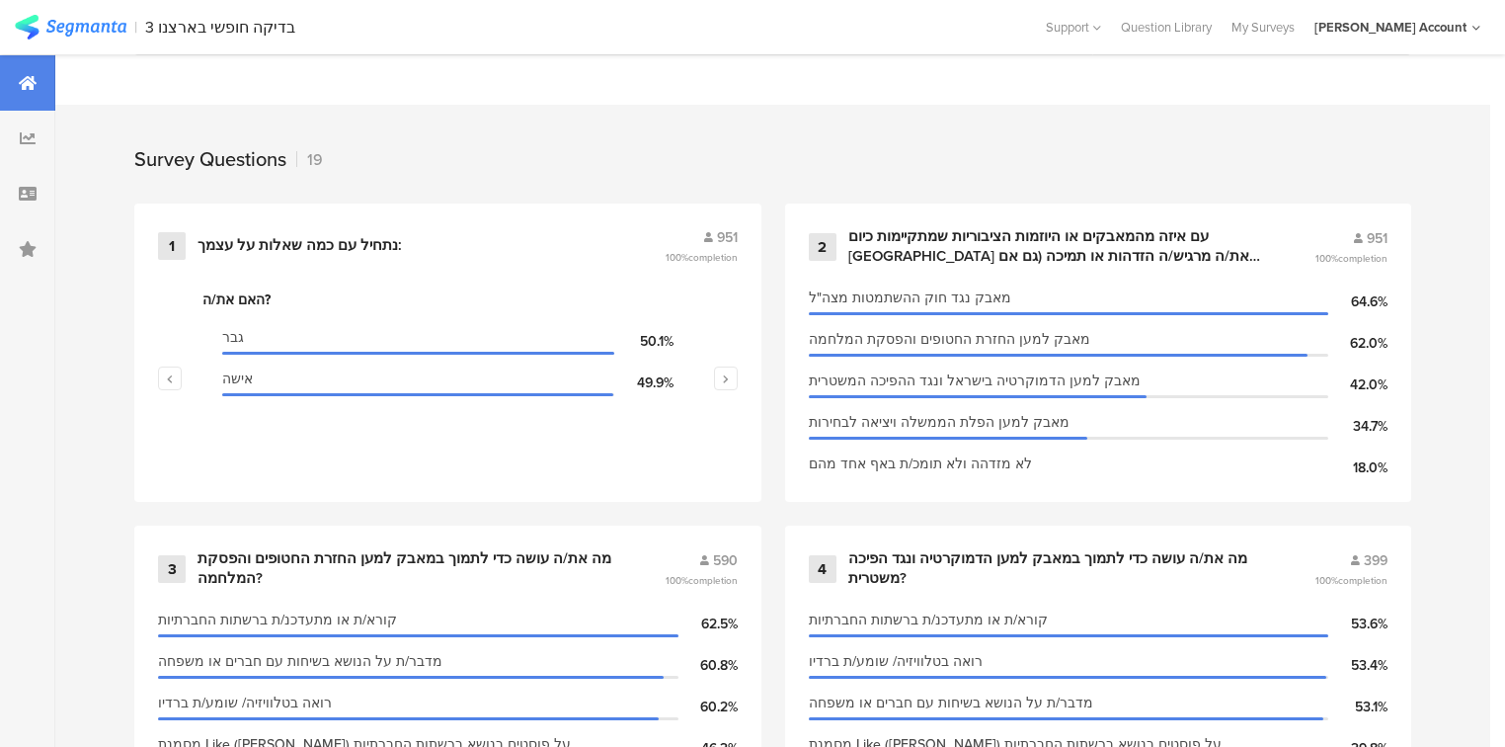
scroll to position [790, 0]
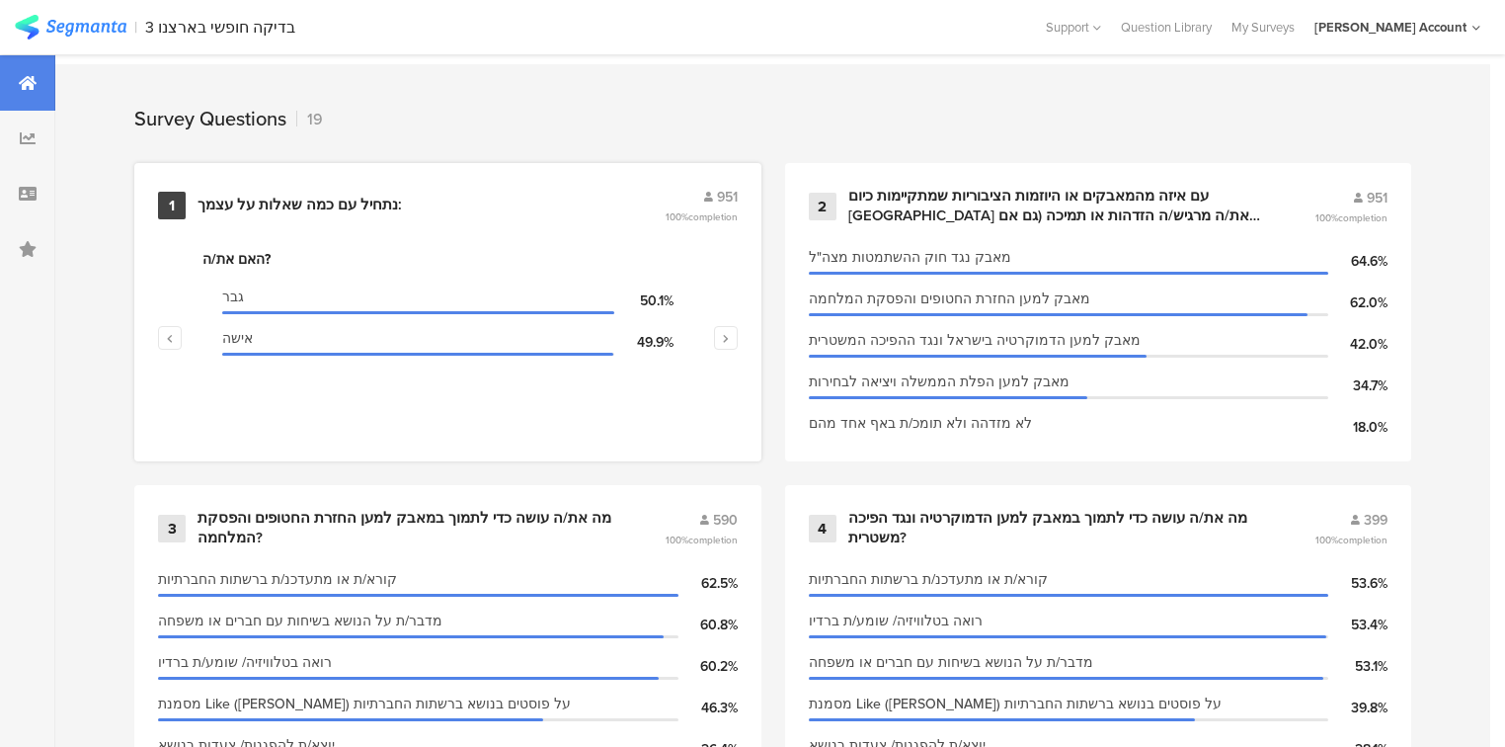
click at [314, 197] on div "נתחיל עם כמה ﻿שאלות על עצמך:" at bounding box center [299, 206] width 204 height 20
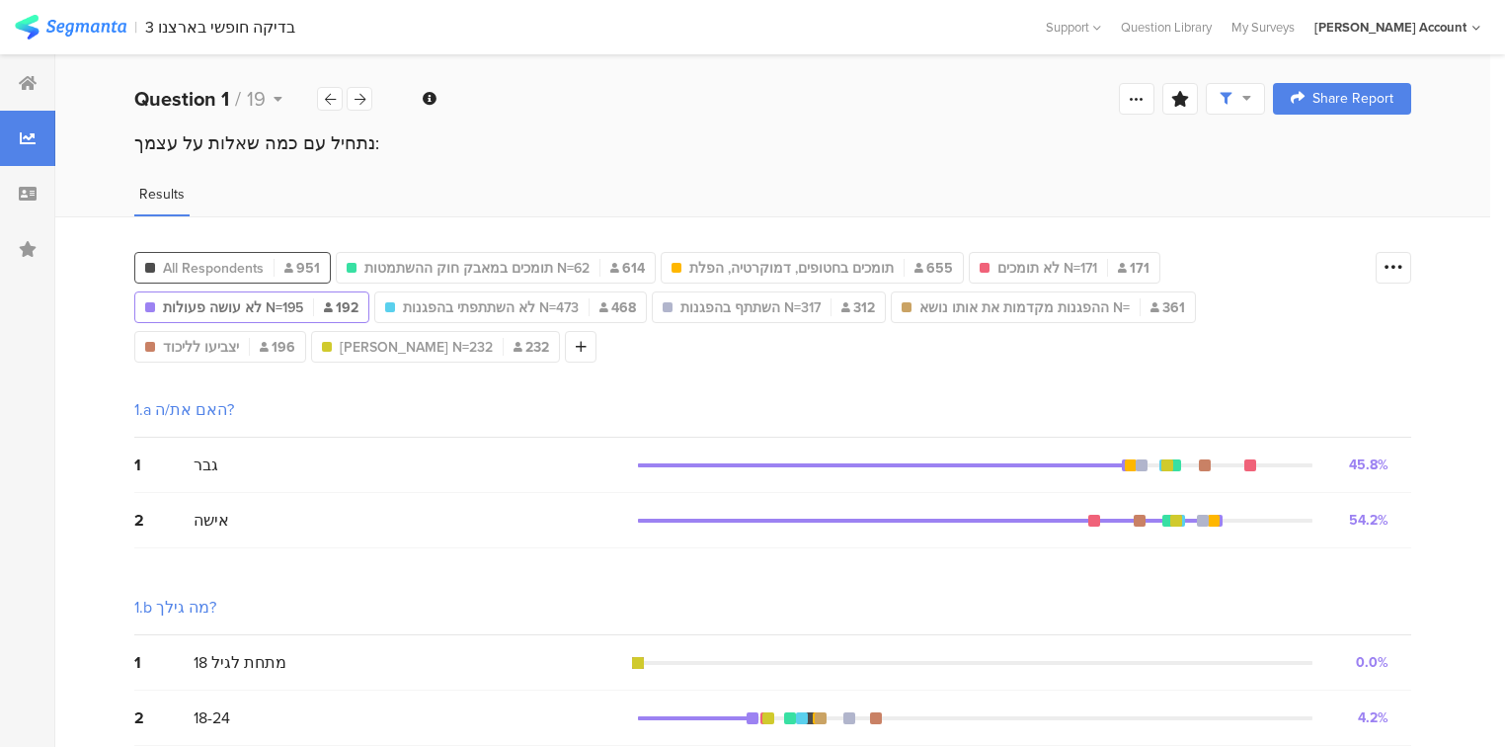
click at [259, 263] on span "All Respondents" at bounding box center [213, 268] width 101 height 21
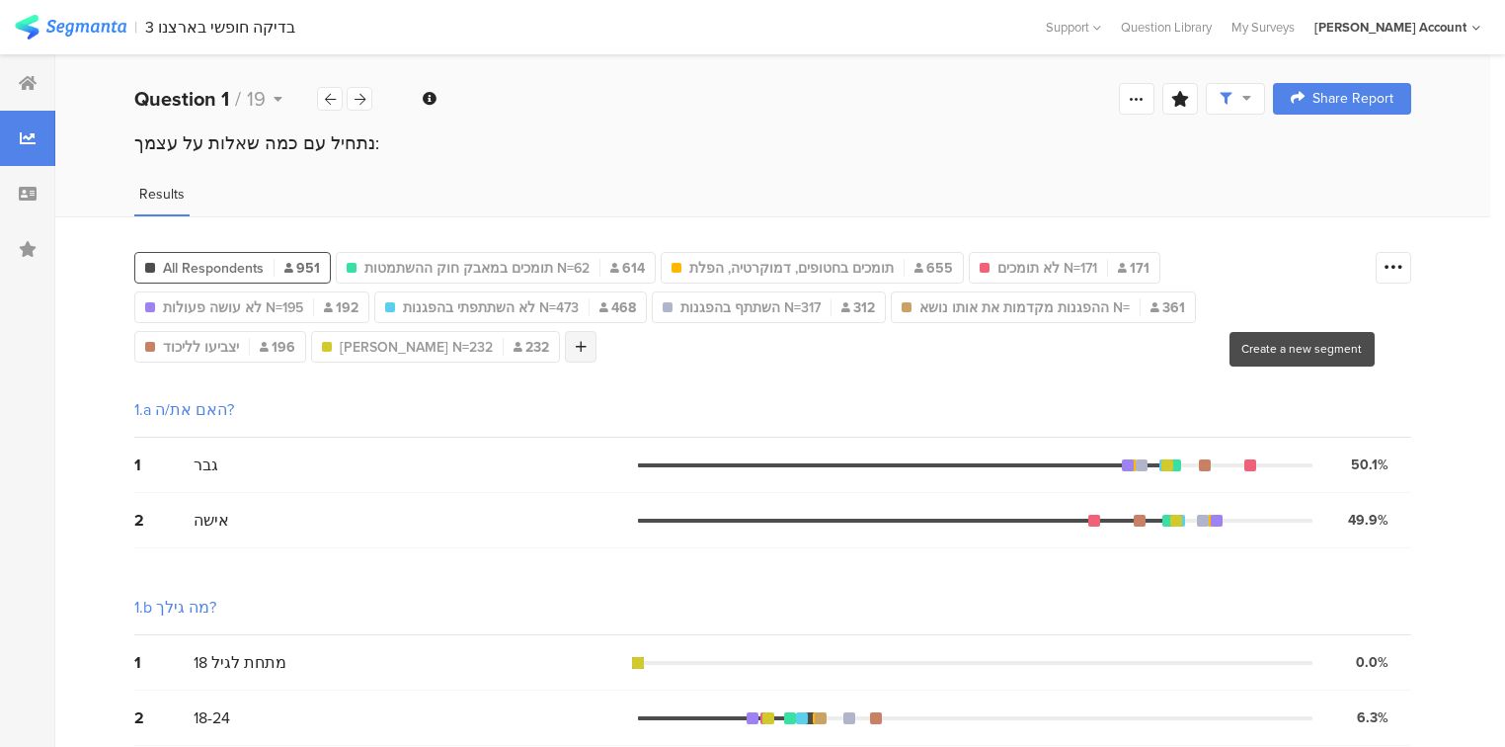
click at [587, 340] on icon at bounding box center [581, 347] width 11 height 14
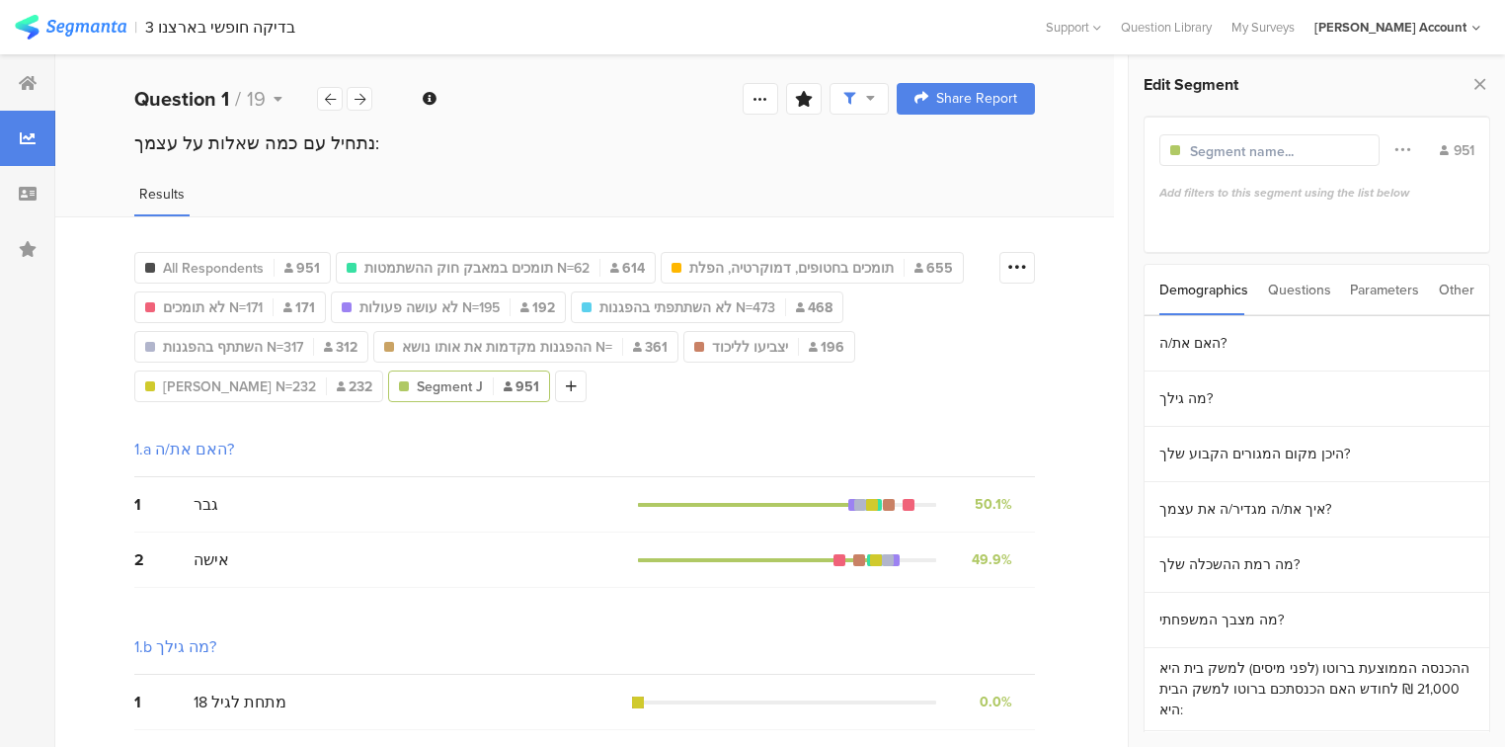
click at [1302, 288] on div "Questions" at bounding box center [1299, 290] width 63 height 50
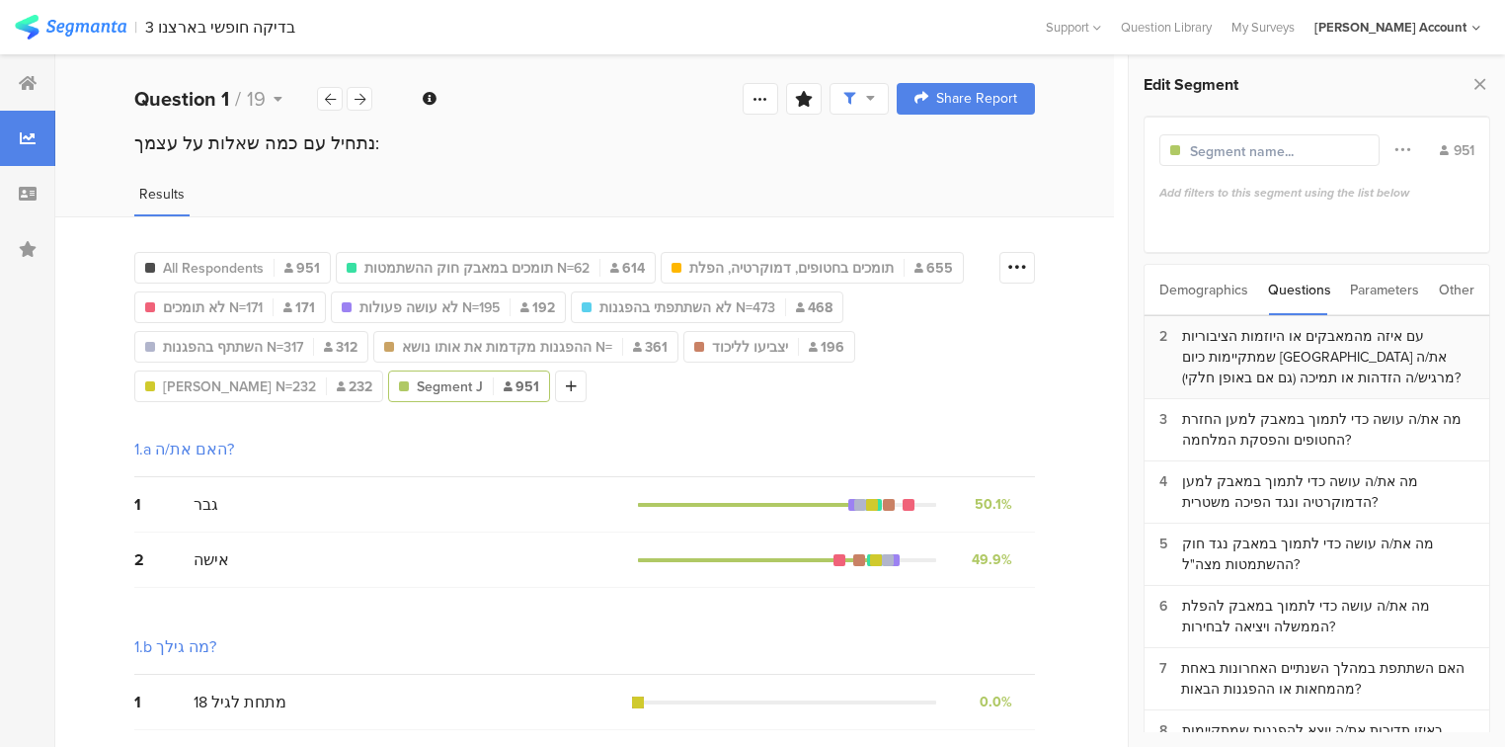
click at [1259, 356] on div "עם איזה מהמאבקים או היוזמות הציבוריות שמתקיימות כיום [GEOGRAPHIC_DATA] את/ה מרג…" at bounding box center [1328, 357] width 292 height 62
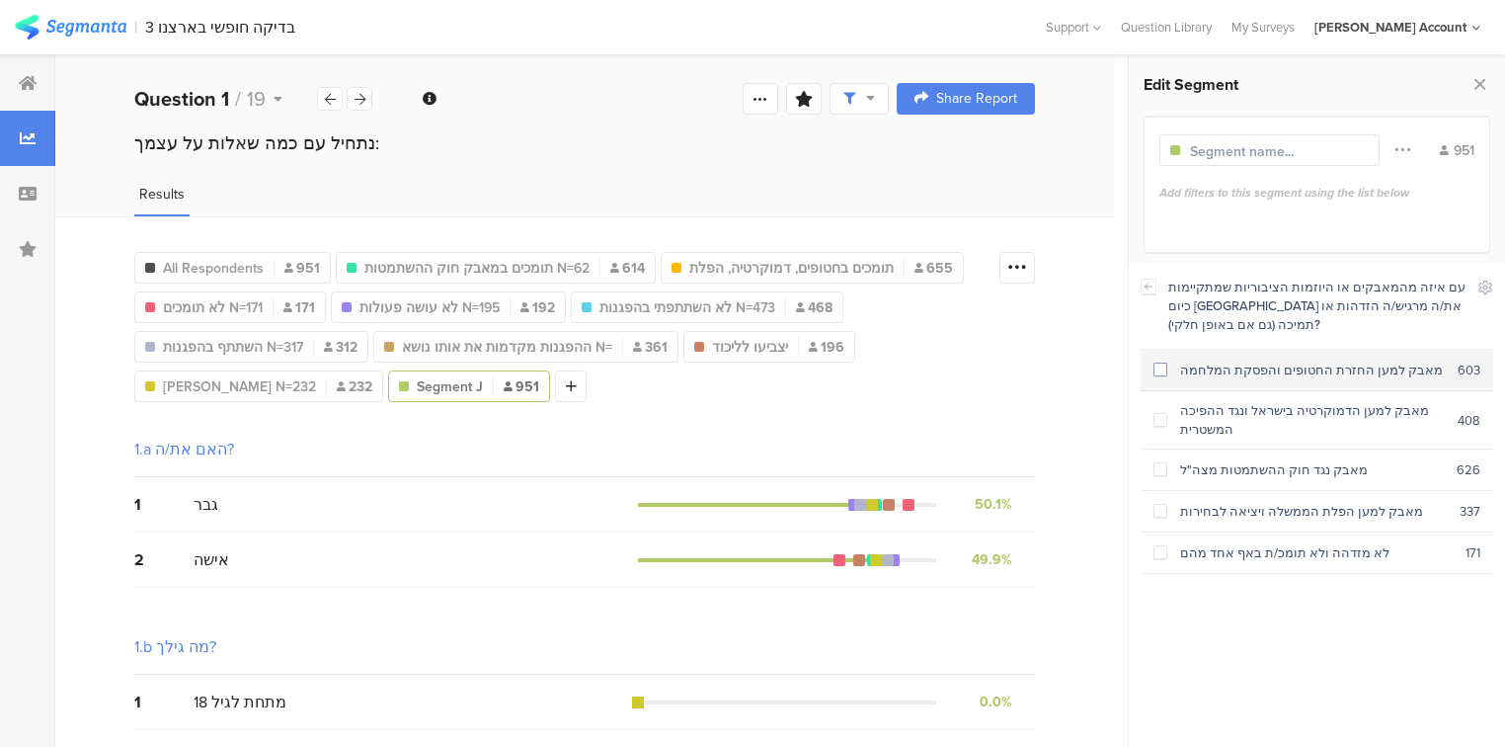
click at [1228, 371] on div "מאבק למען החזרת החטופים והפסקת המלחמה" at bounding box center [1312, 369] width 290 height 19
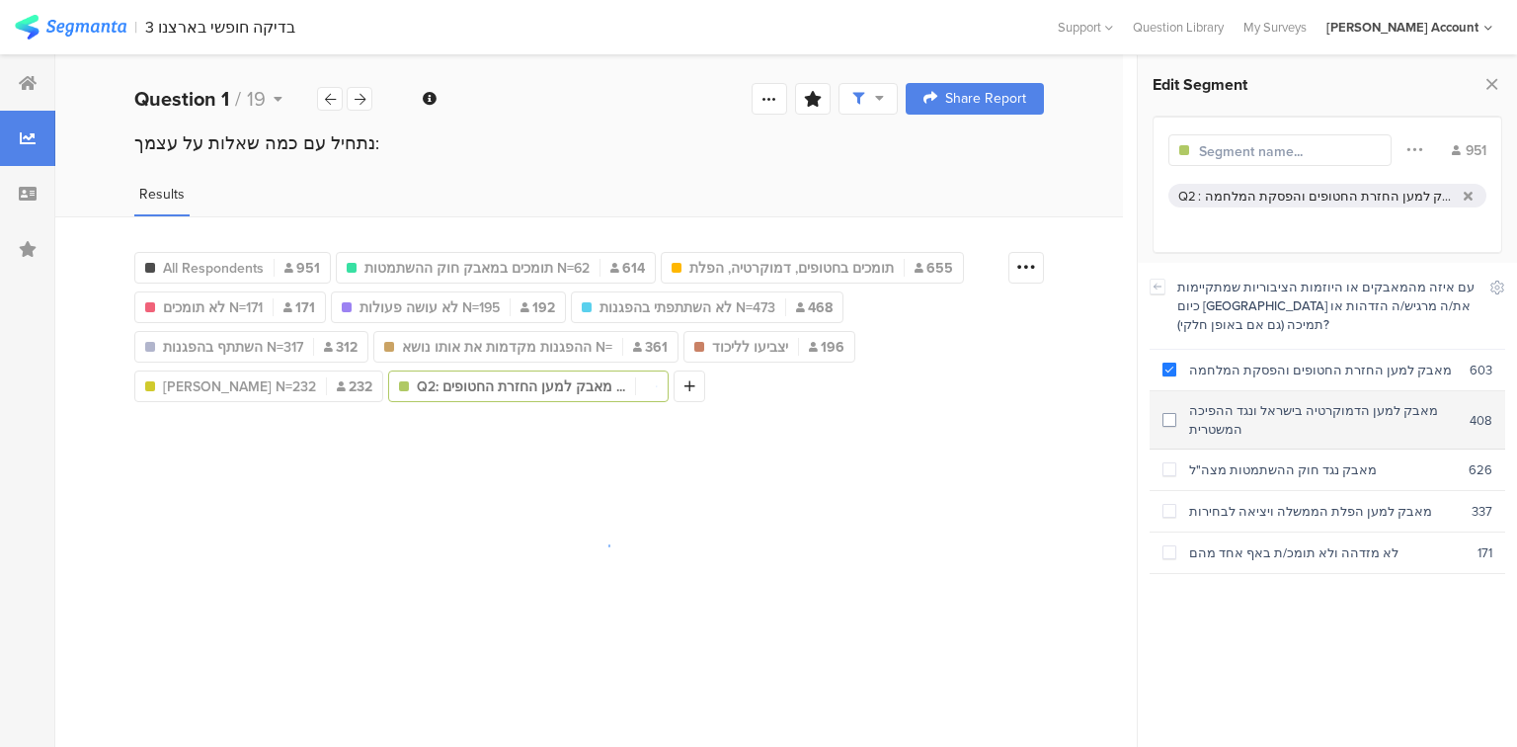
click at [1240, 428] on div "מאבק למען הדמוקרטיה בישראל ונגד ההפיכה המשטרית" at bounding box center [1322, 420] width 293 height 38
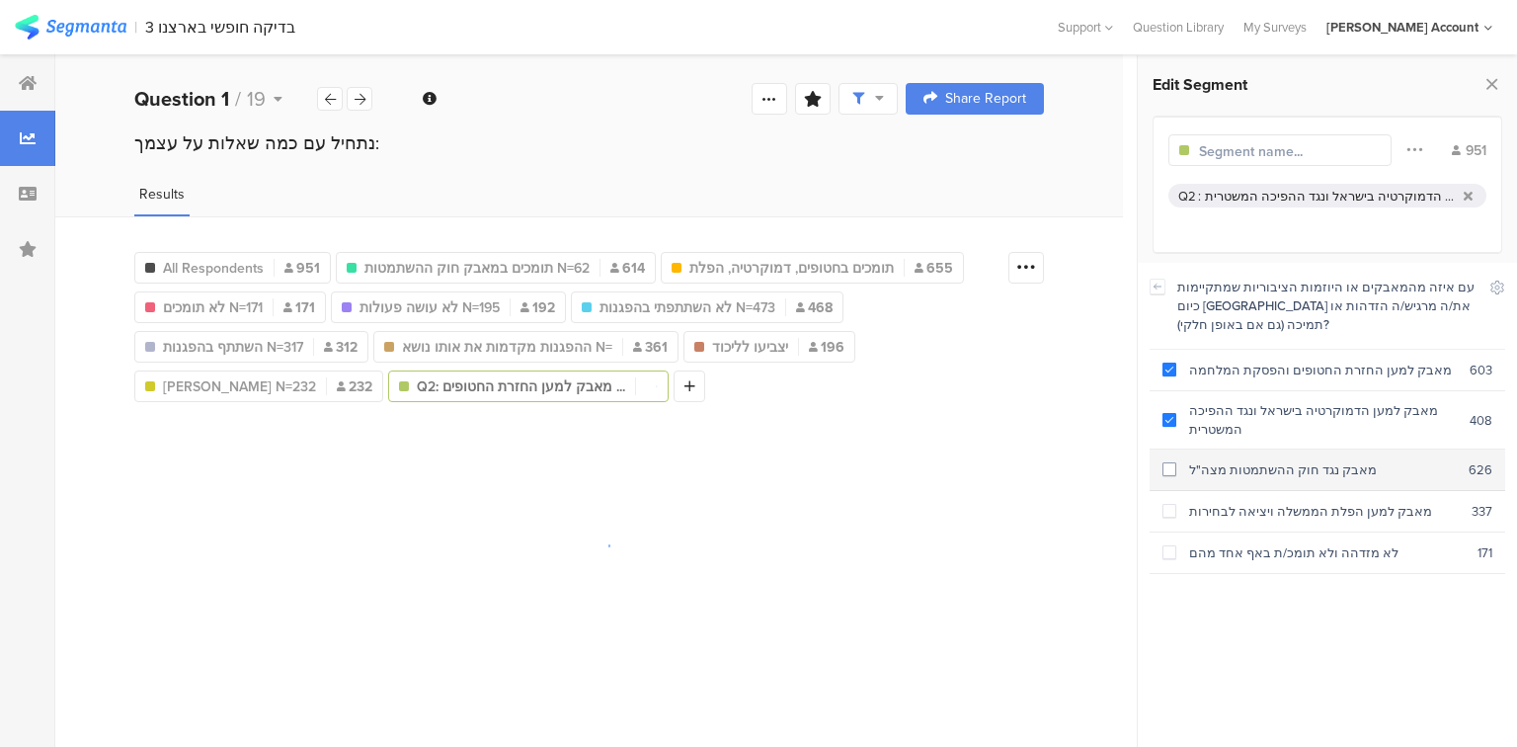
click at [1241, 465] on div "מאבק נגד חוק ההשתמטות מצה"ל" at bounding box center [1322, 469] width 292 height 19
click at [1245, 514] on div "מאבק למען הפלת הממשלה ויציאה לבחירות" at bounding box center [1323, 511] width 295 height 19
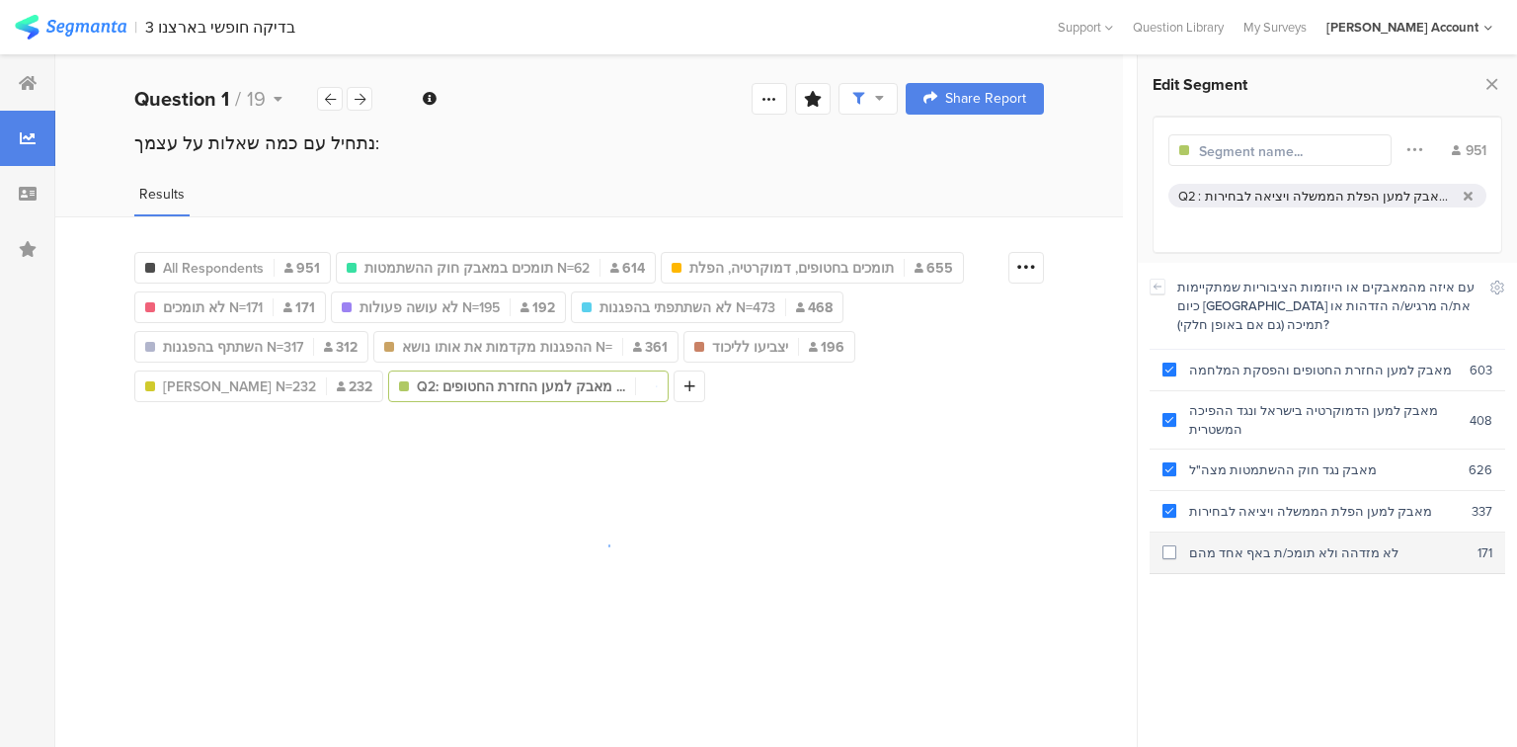
click at [1246, 551] on div "לא מזדהה ולא תומכ/ת באף אחד מהם" at bounding box center [1326, 552] width 301 height 19
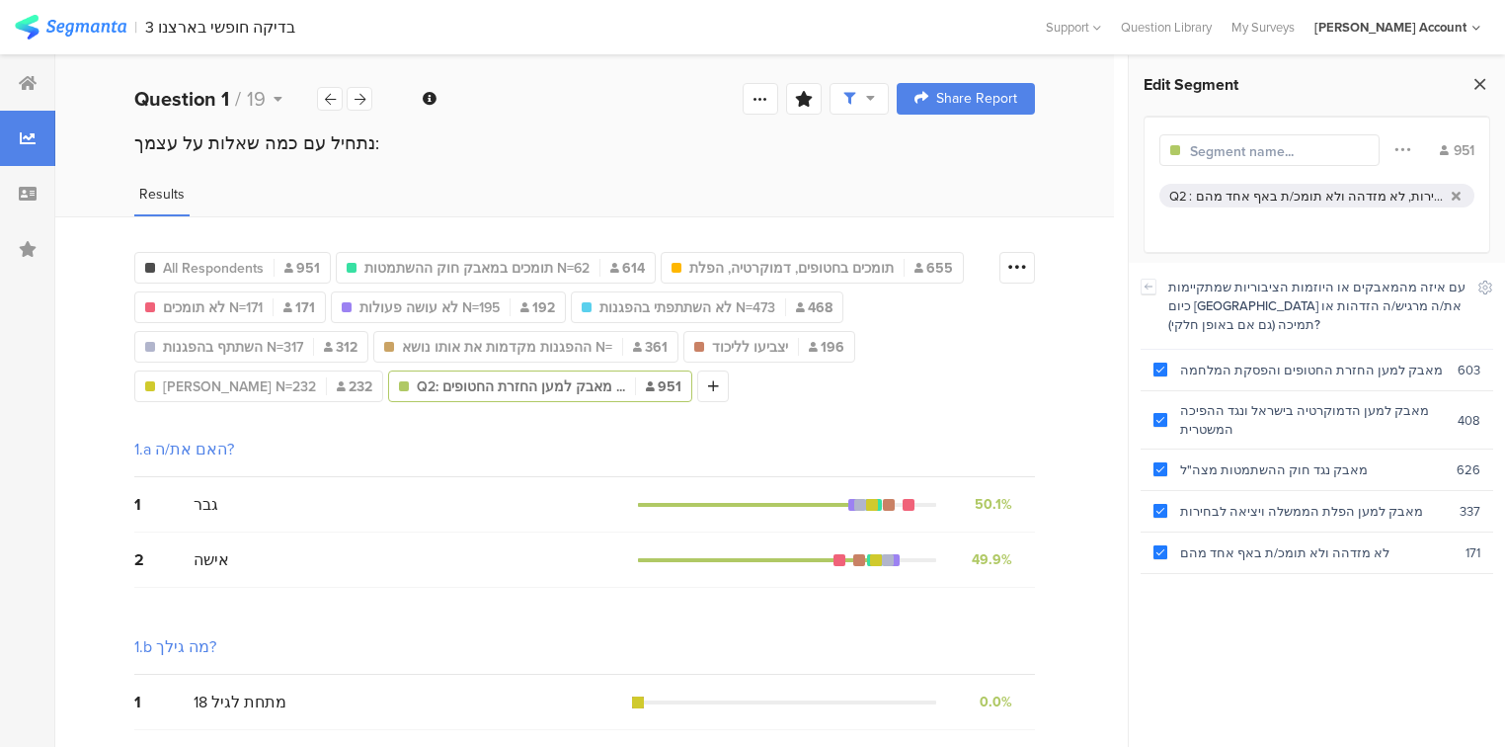
click at [1473, 82] on icon at bounding box center [1479, 84] width 21 height 28
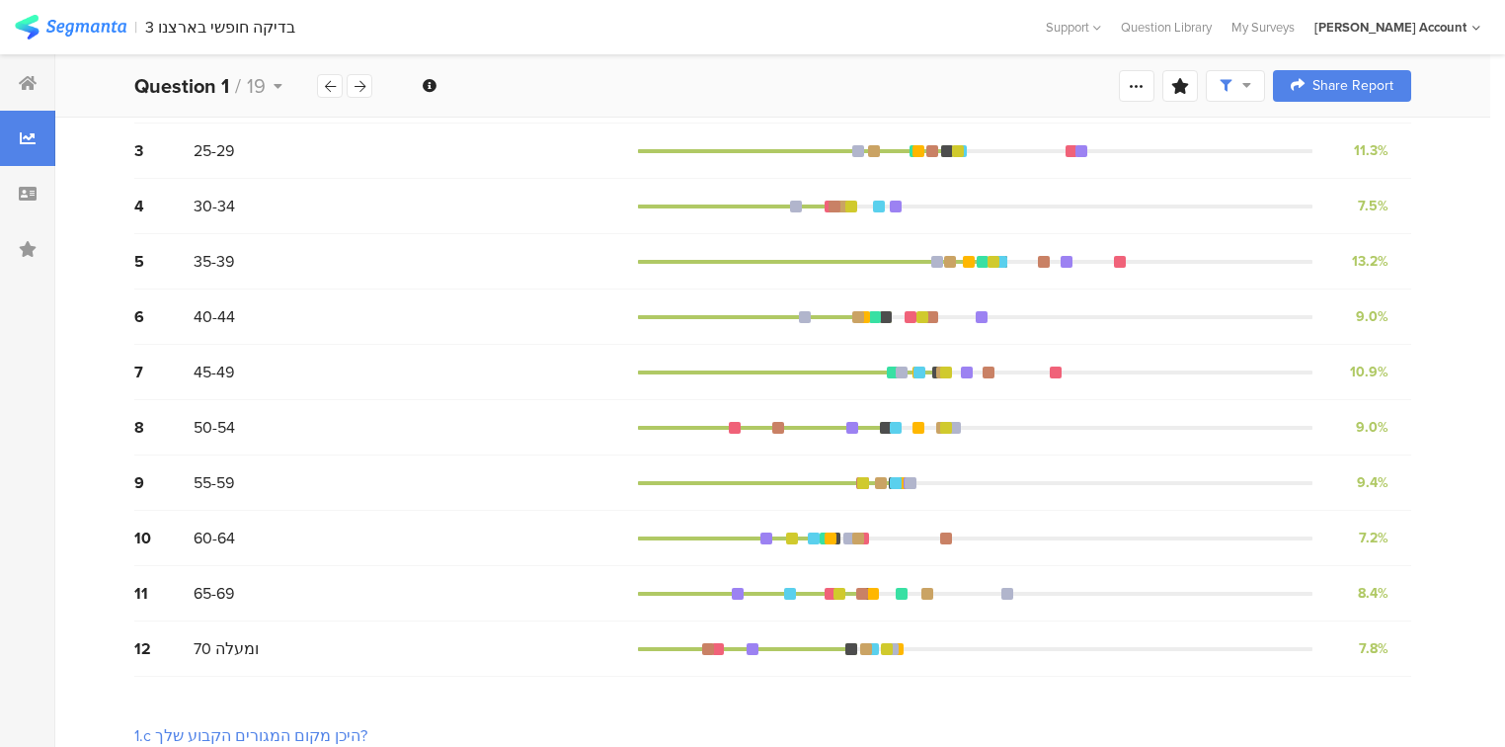
scroll to position [632, 0]
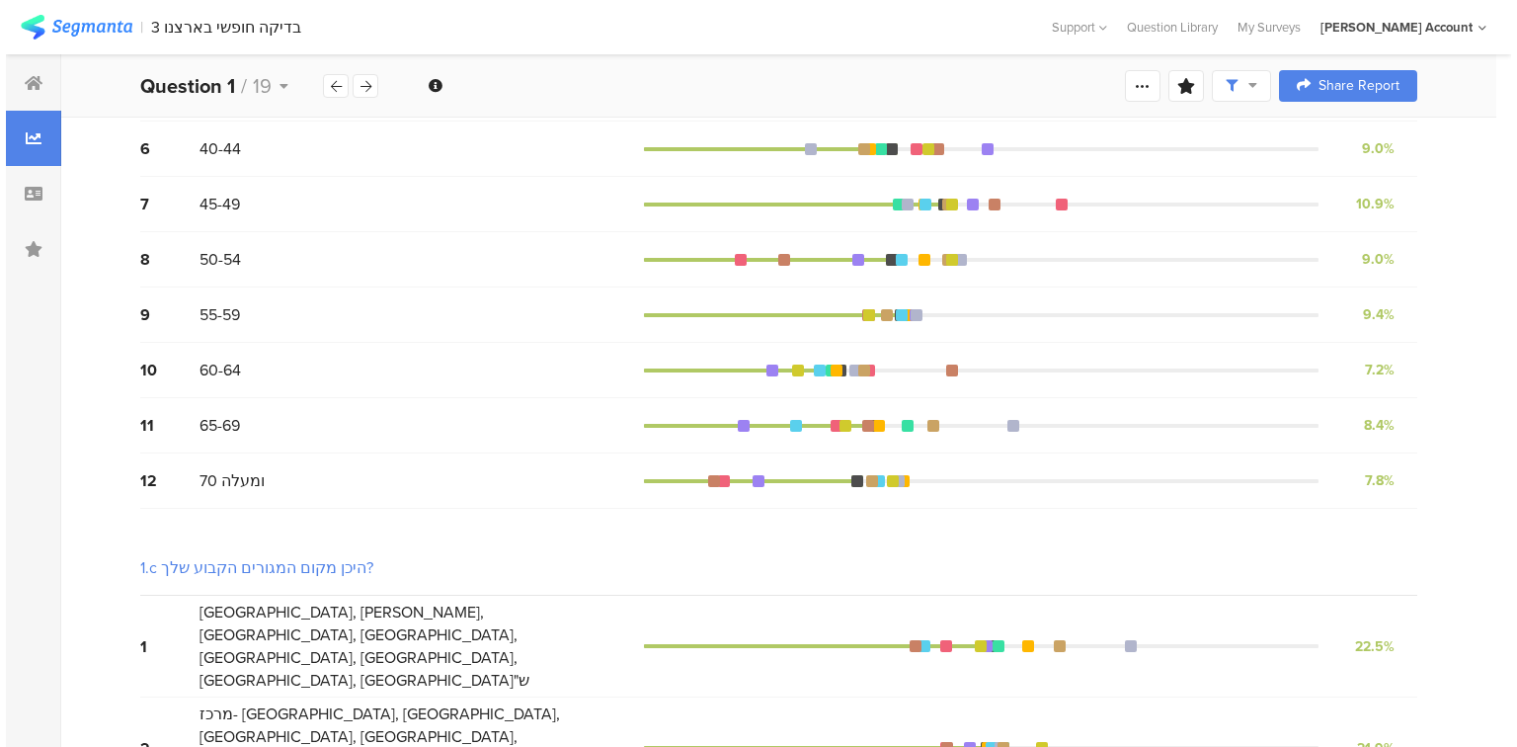
scroll to position [0, 0]
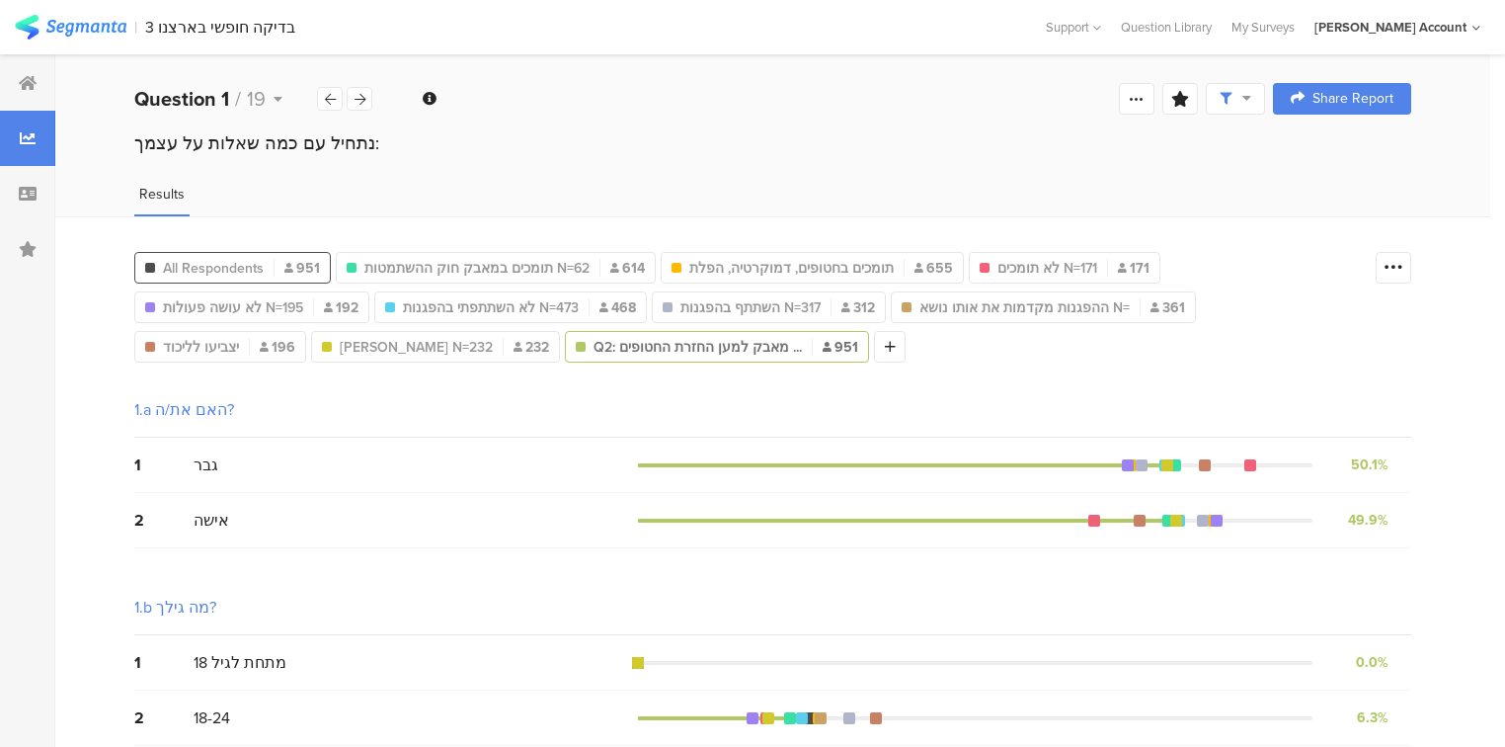
click at [280, 259] on div "All Respondents 951" at bounding box center [232, 268] width 195 height 21
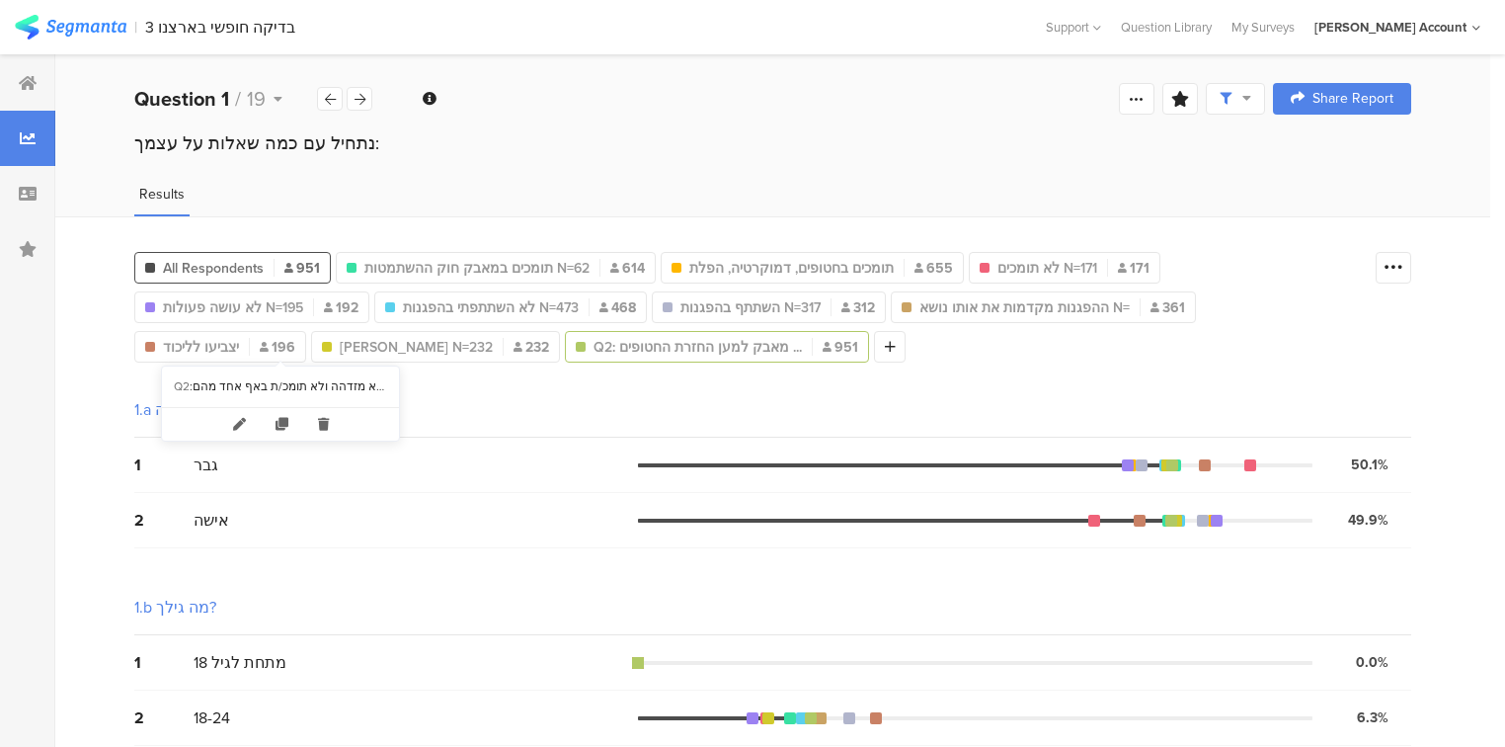
click at [566, 347] on div "Q2: מאבק למען החזרת החטופים ... 951" at bounding box center [717, 347] width 302 height 21
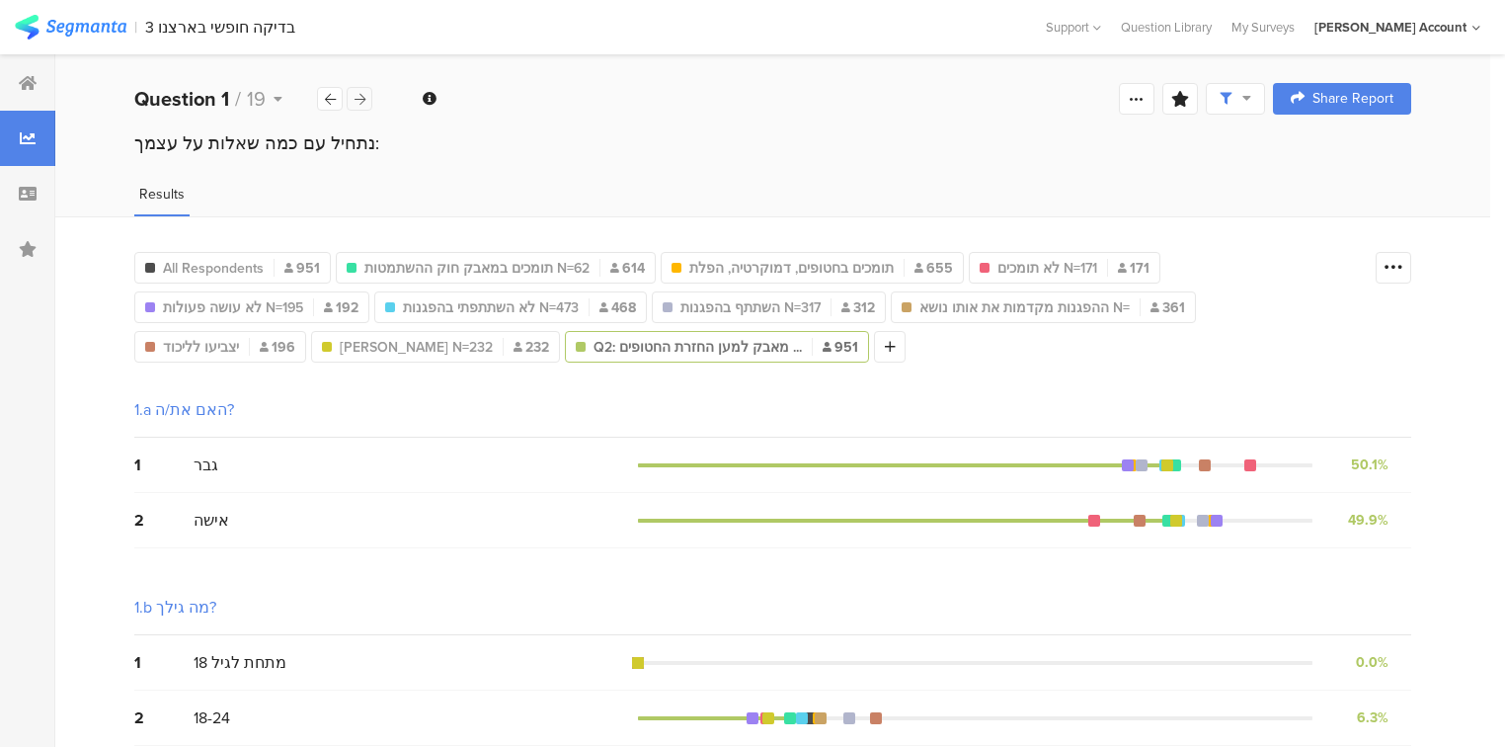
click at [361, 99] on icon at bounding box center [359, 99] width 11 height 13
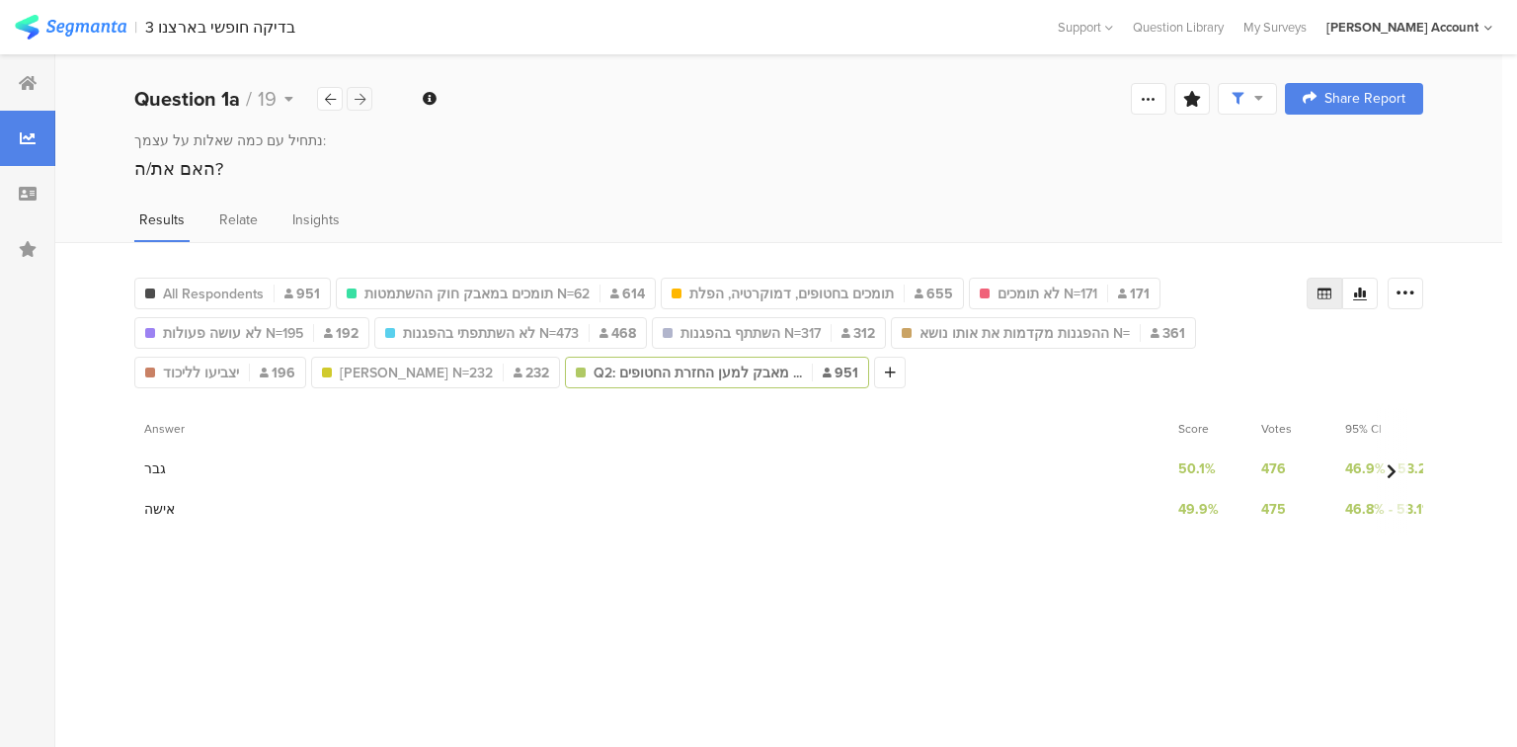
click at [361, 99] on icon at bounding box center [359, 99] width 11 height 13
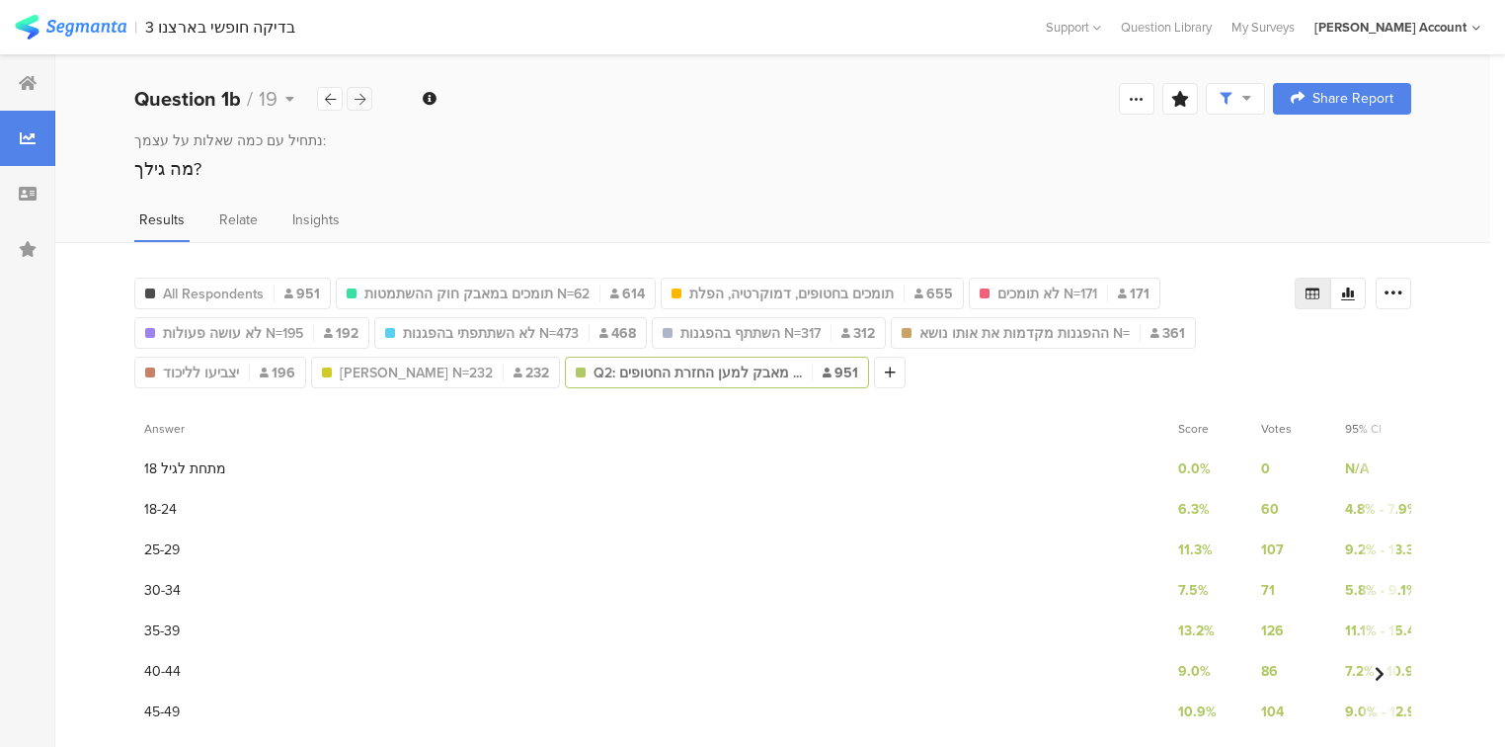
click at [361, 99] on icon at bounding box center [359, 99] width 11 height 13
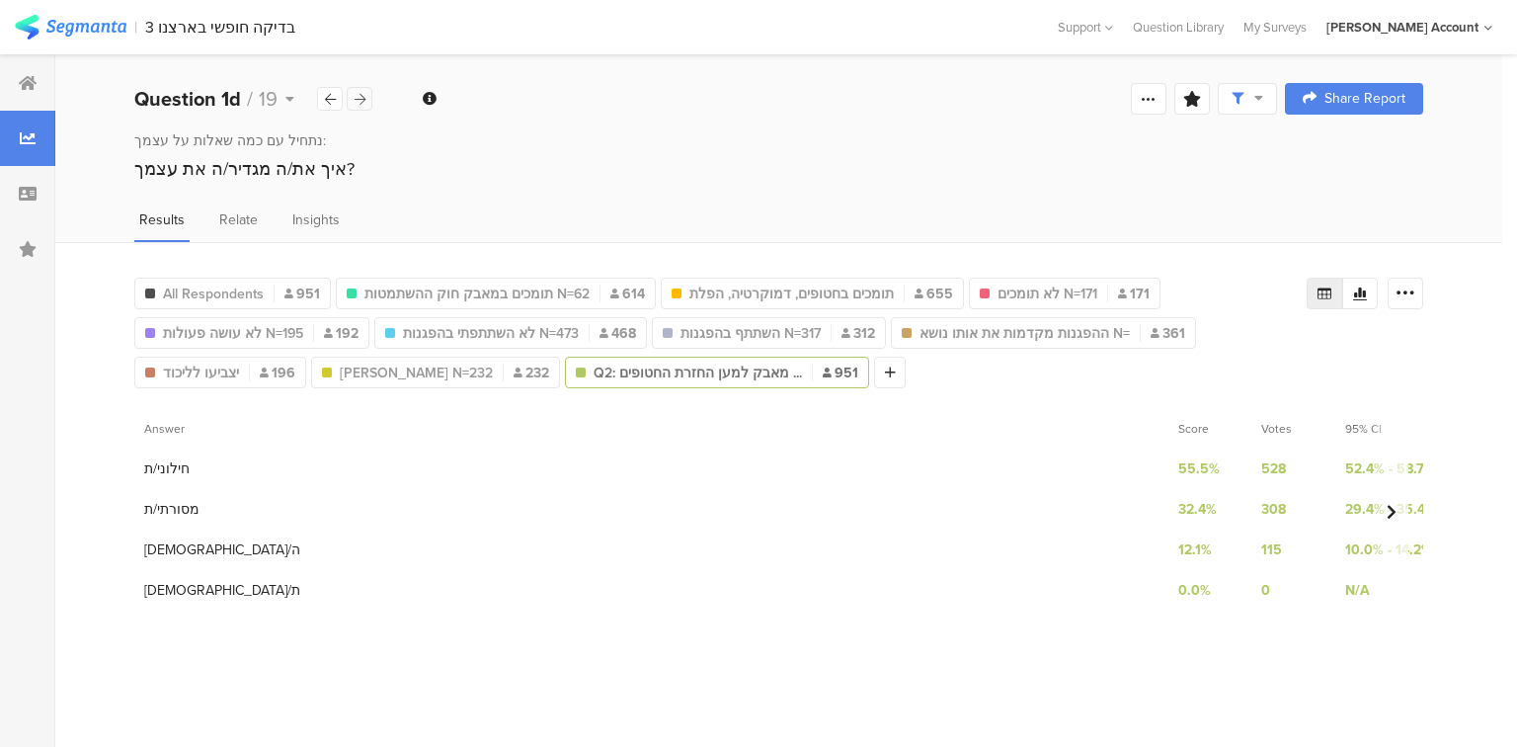
click at [361, 99] on icon at bounding box center [359, 99] width 11 height 13
click at [363, 99] on icon at bounding box center [359, 99] width 11 height 13
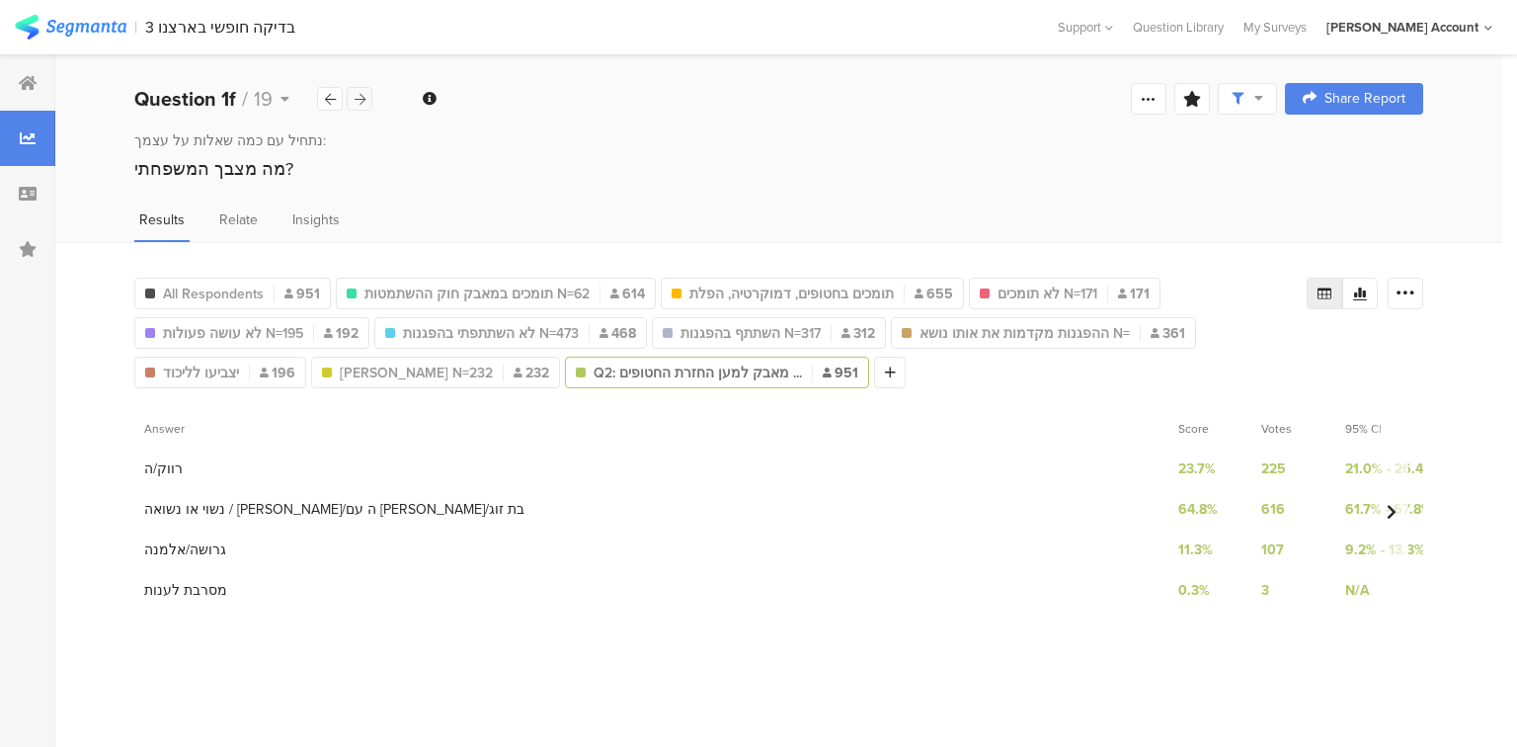
click at [355, 90] on div at bounding box center [360, 99] width 26 height 24
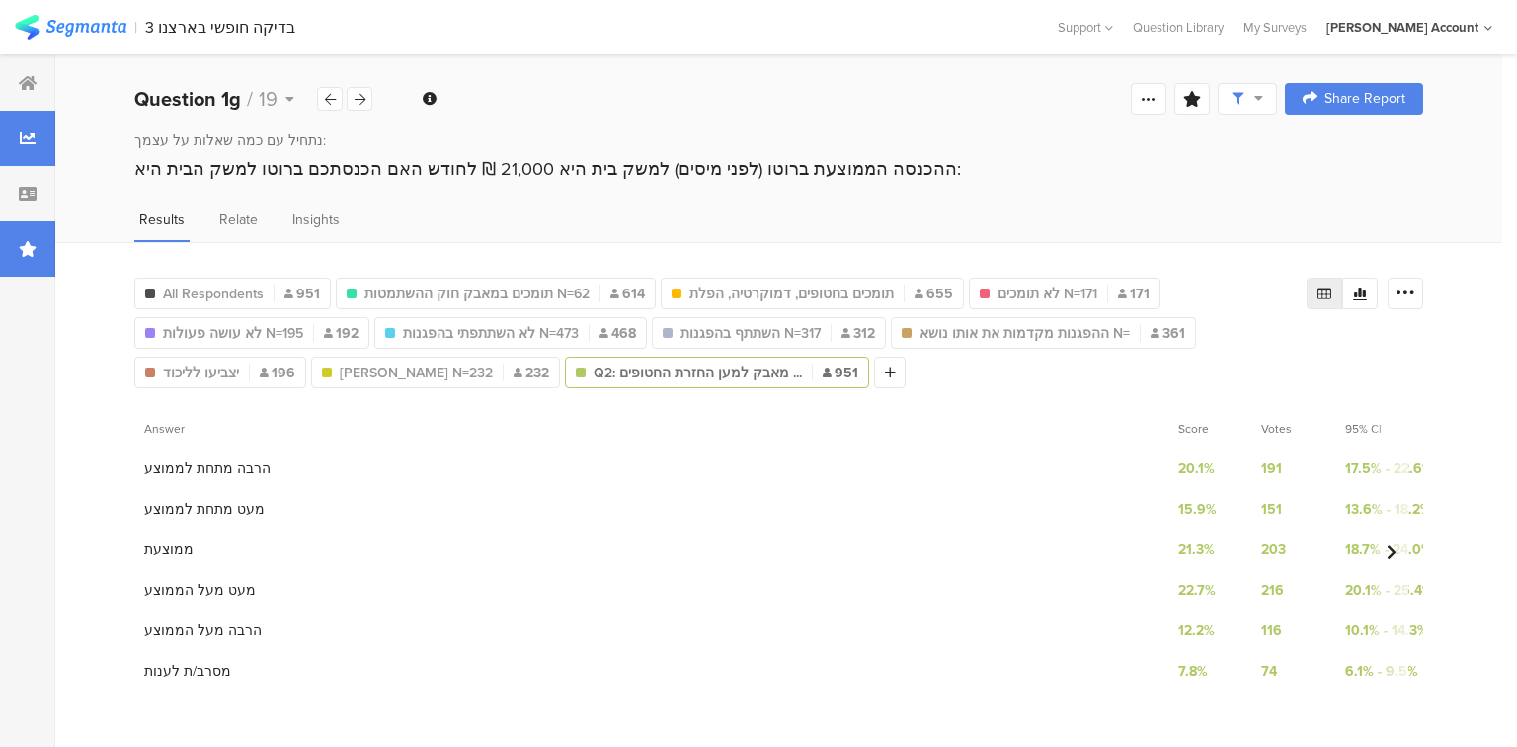
click at [24, 261] on div at bounding box center [27, 248] width 55 height 55
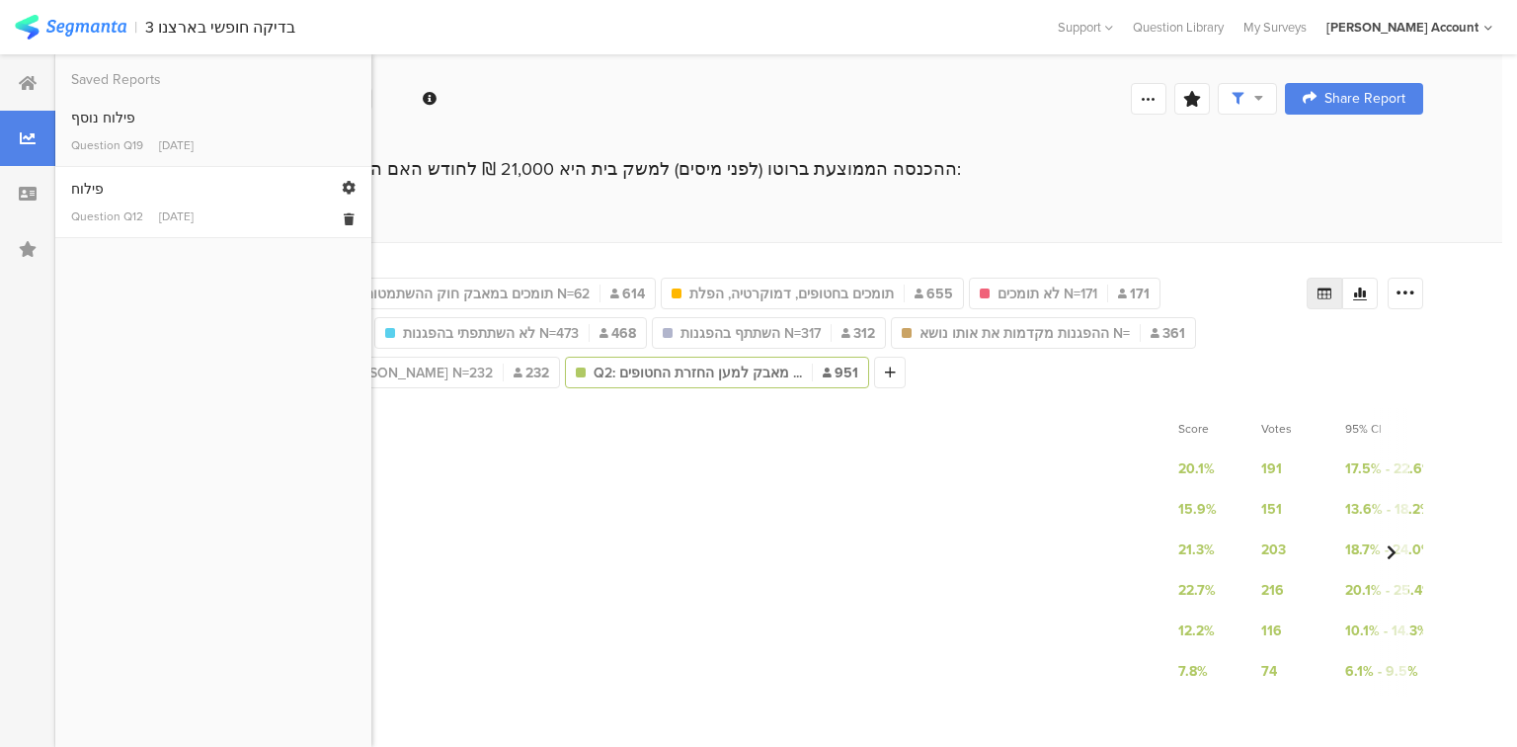
click at [107, 205] on link "פילוח Question Q12 [DATE]" at bounding box center [213, 202] width 284 height 46
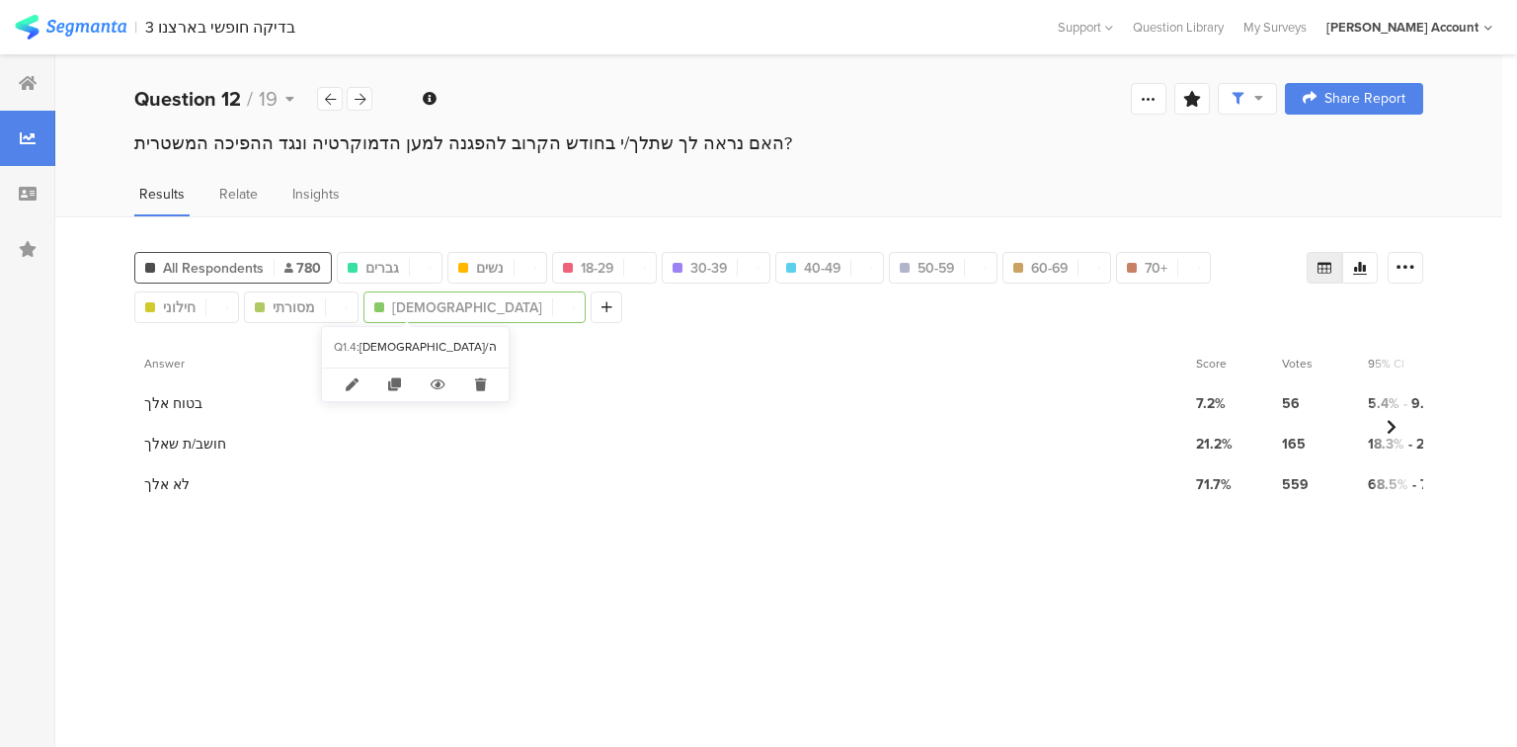
click at [407, 304] on span "[DEMOGRAPHIC_DATA]" at bounding box center [467, 307] width 150 height 21
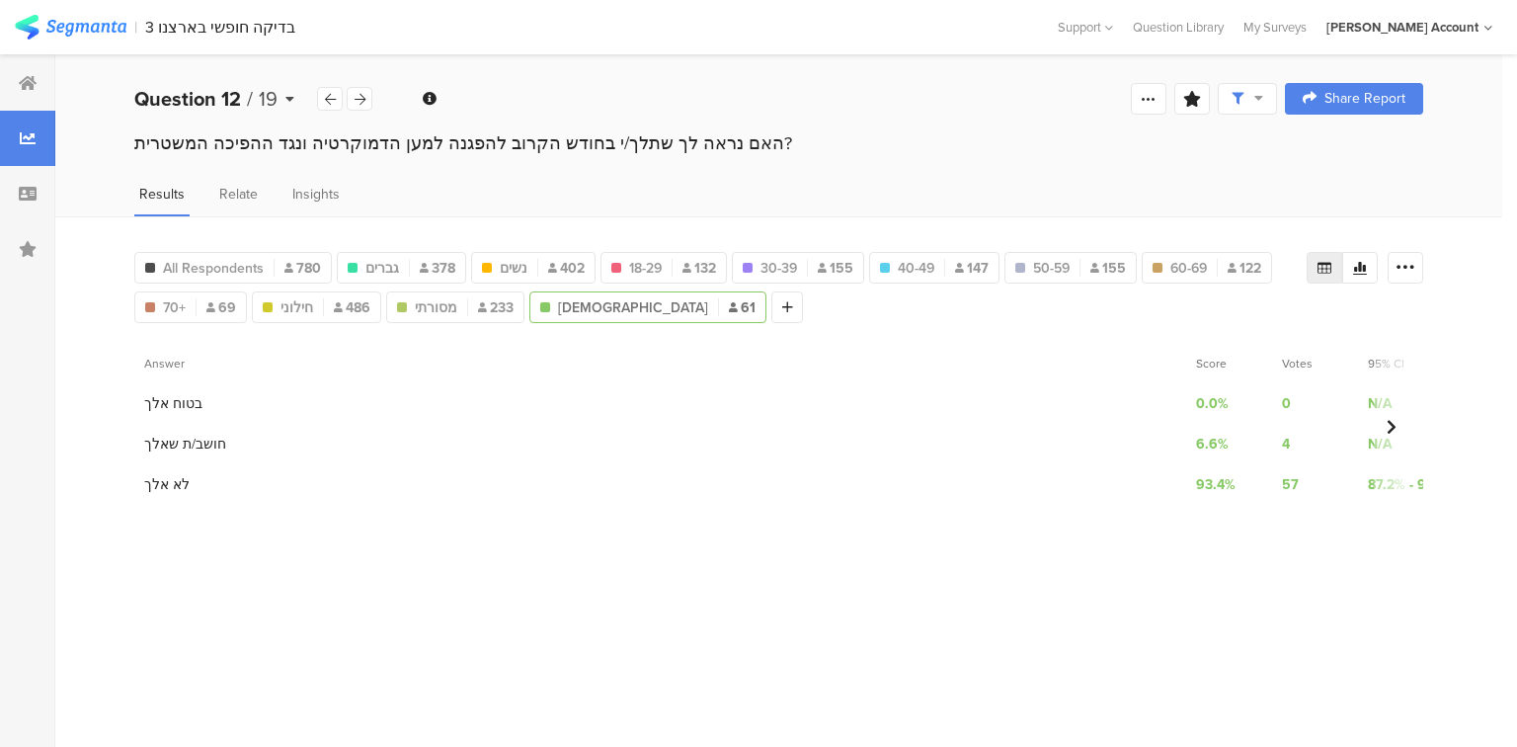
click at [225, 99] on b "Question 12" at bounding box center [187, 99] width 107 height 30
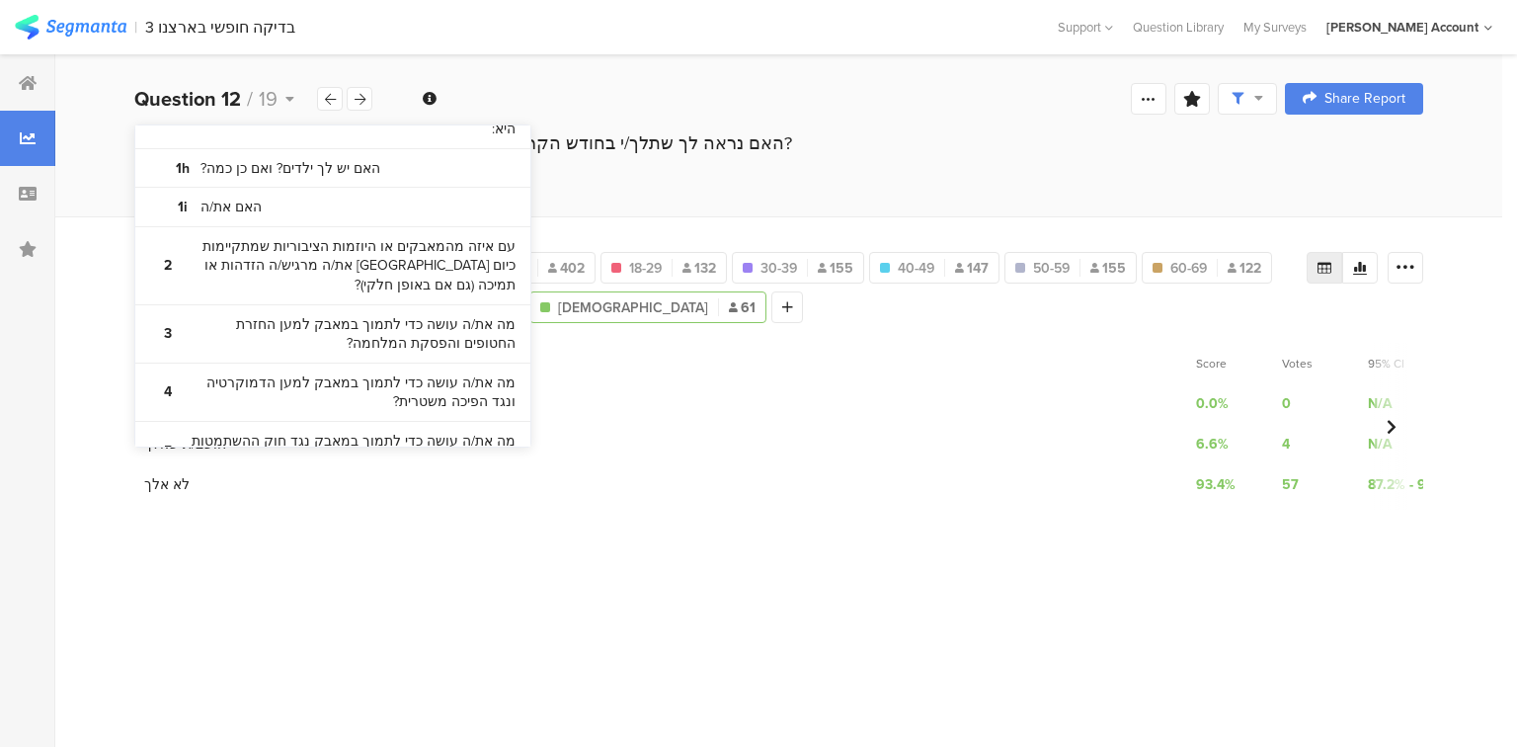
scroll to position [395, 0]
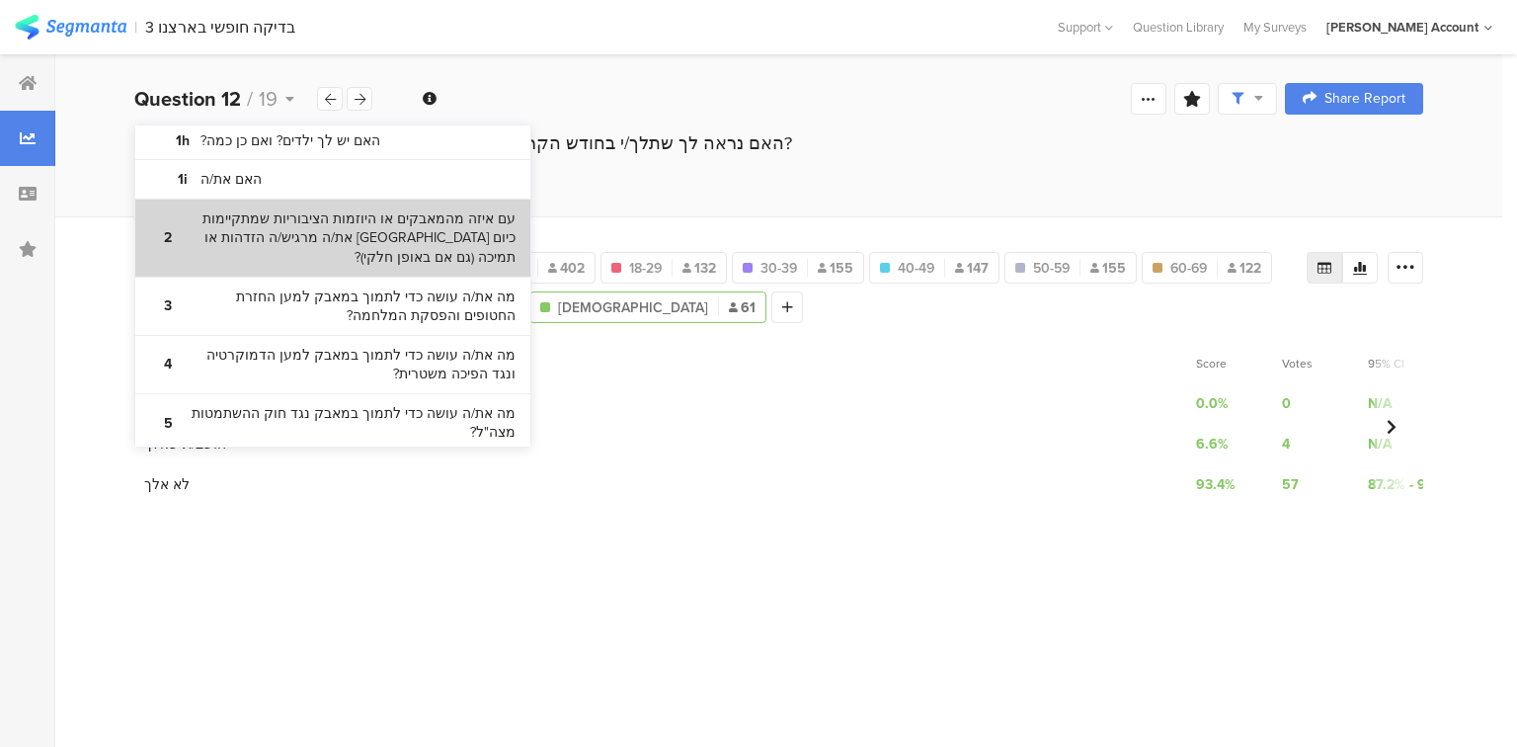
click at [312, 240] on bdi "עם איזה מהמאבקים או היוזמות הציבוריות שמתקיימות כיום [GEOGRAPHIC_DATA] את/ה מרג…" at bounding box center [351, 238] width 330 height 58
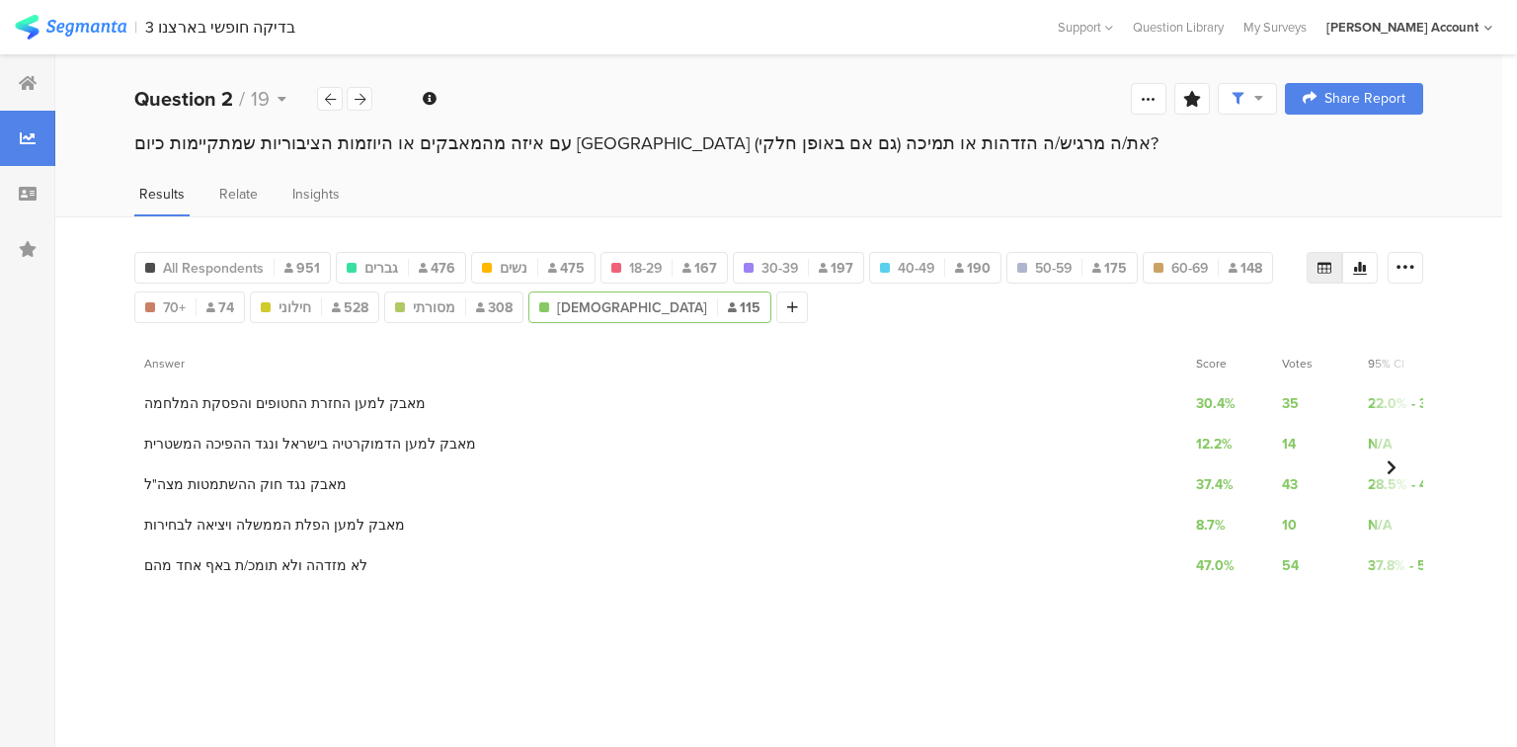
click at [1208, 362] on span "Score" at bounding box center [1211, 363] width 31 height 18
click at [676, 264] on div "18-29 167" at bounding box center [663, 268] width 125 height 21
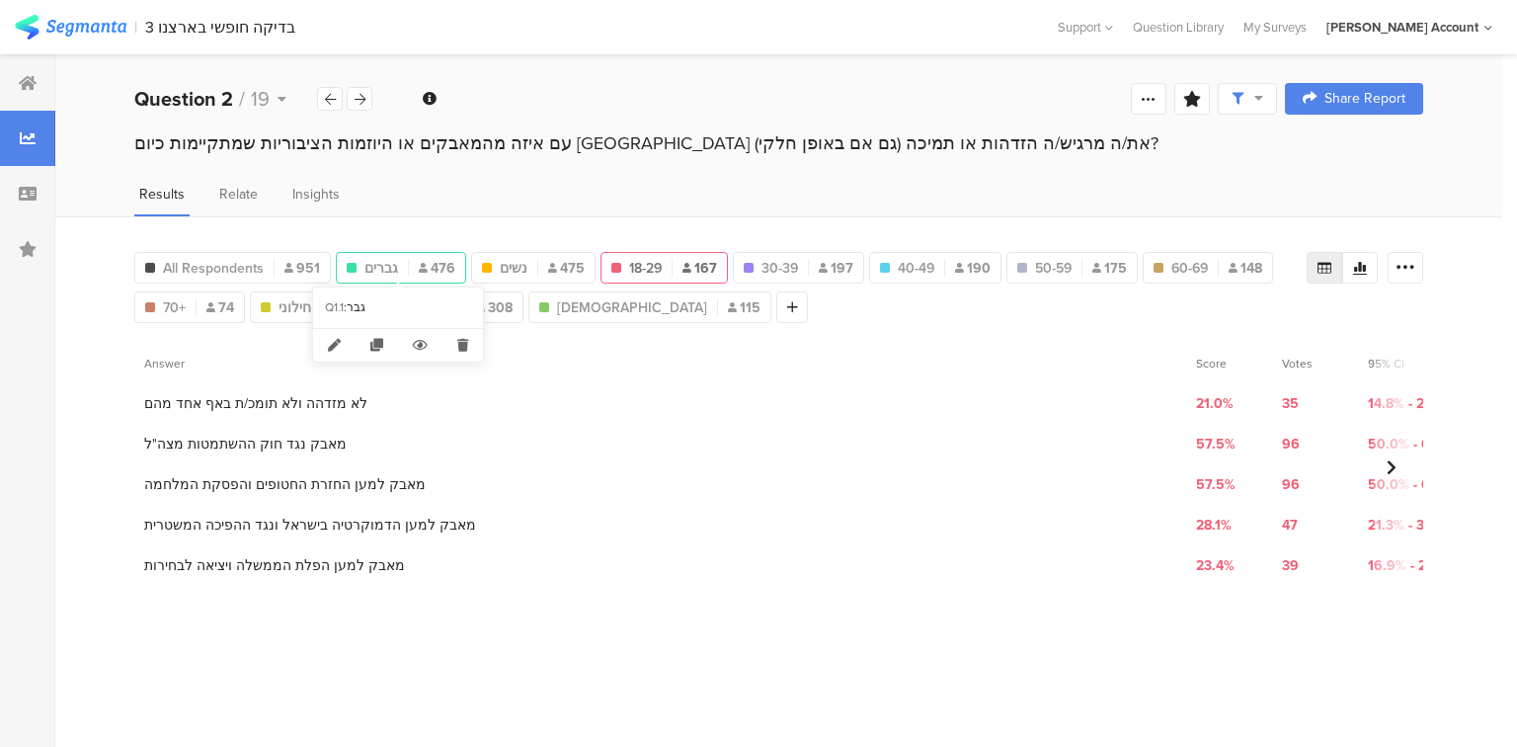
click at [398, 266] on div "גברים 476" at bounding box center [401, 268] width 128 height 21
type input "גברים"
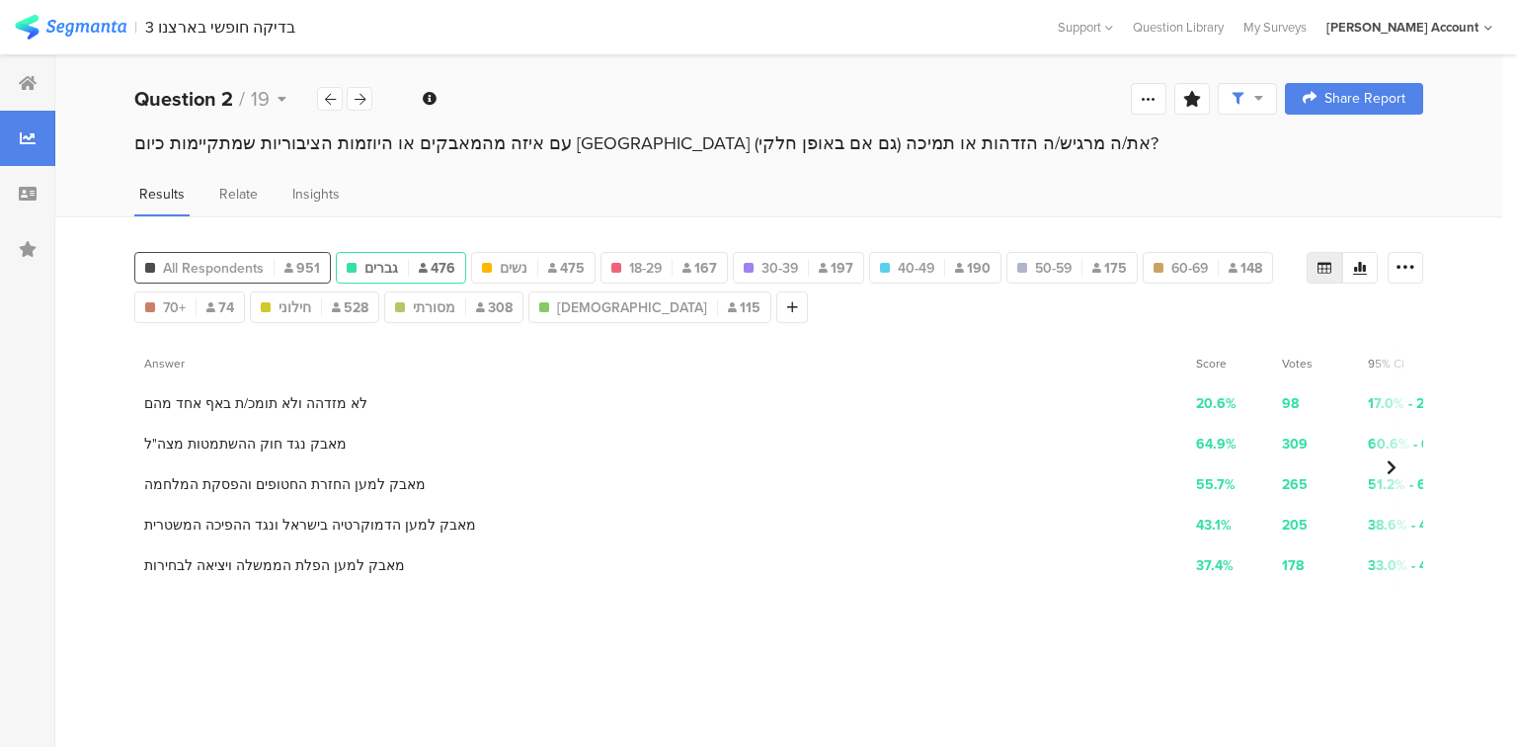
click at [267, 260] on div "All Respondents 951" at bounding box center [232, 268] width 195 height 21
click at [1405, 261] on icon at bounding box center [1405, 268] width 20 height 20
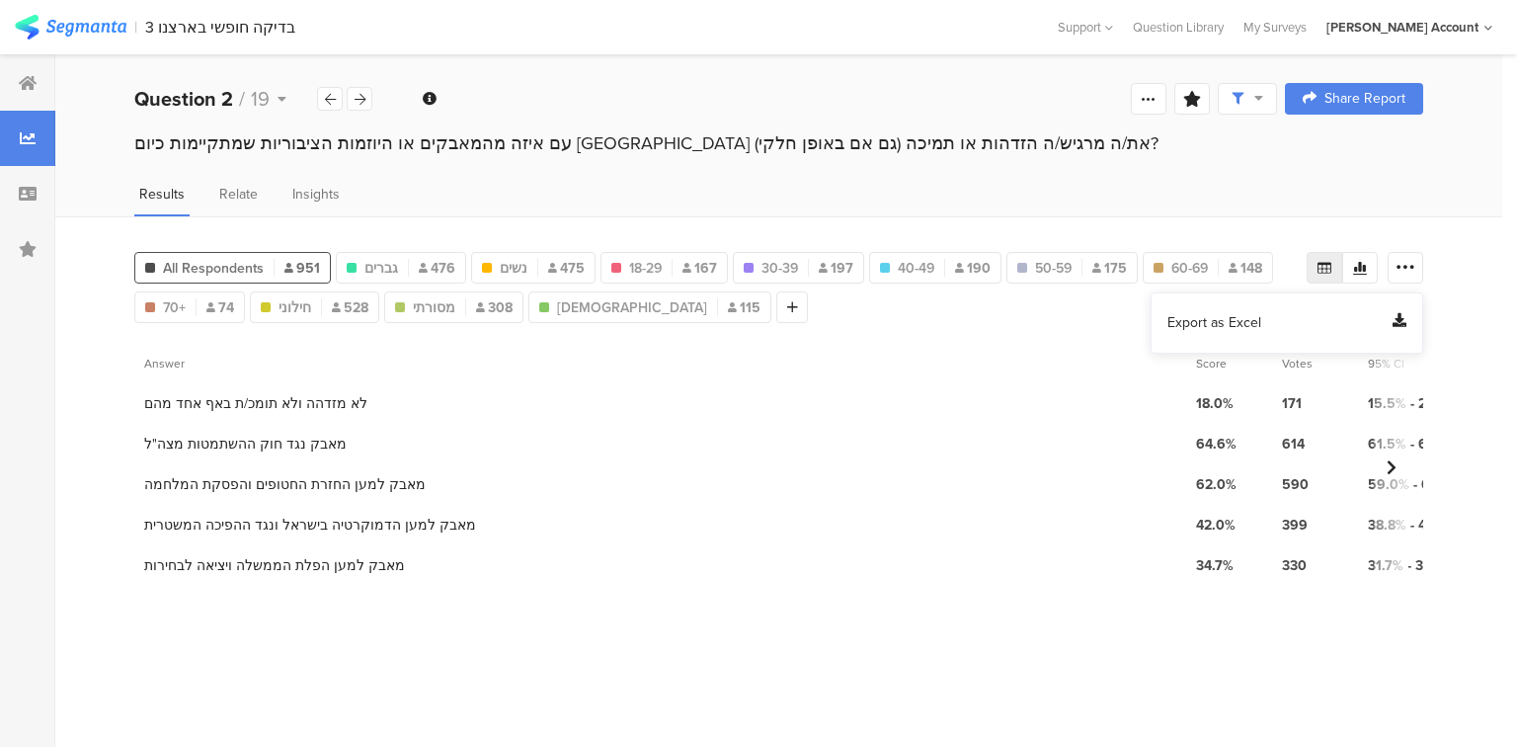
click at [1220, 317] on span "Export as Excel" at bounding box center [1214, 323] width 94 height 20
